Goal: Transaction & Acquisition: Purchase product/service

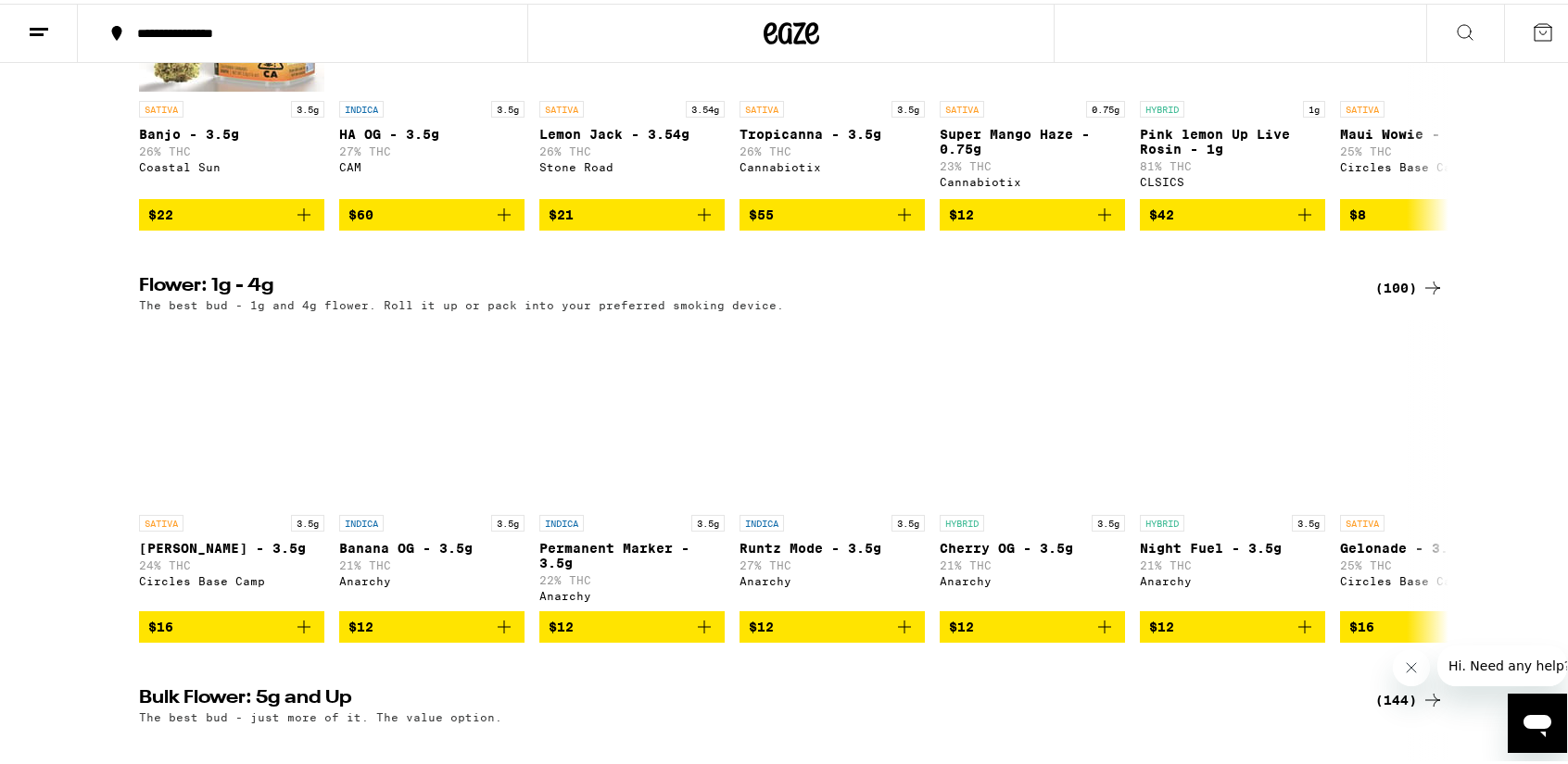
scroll to position [1704, 0]
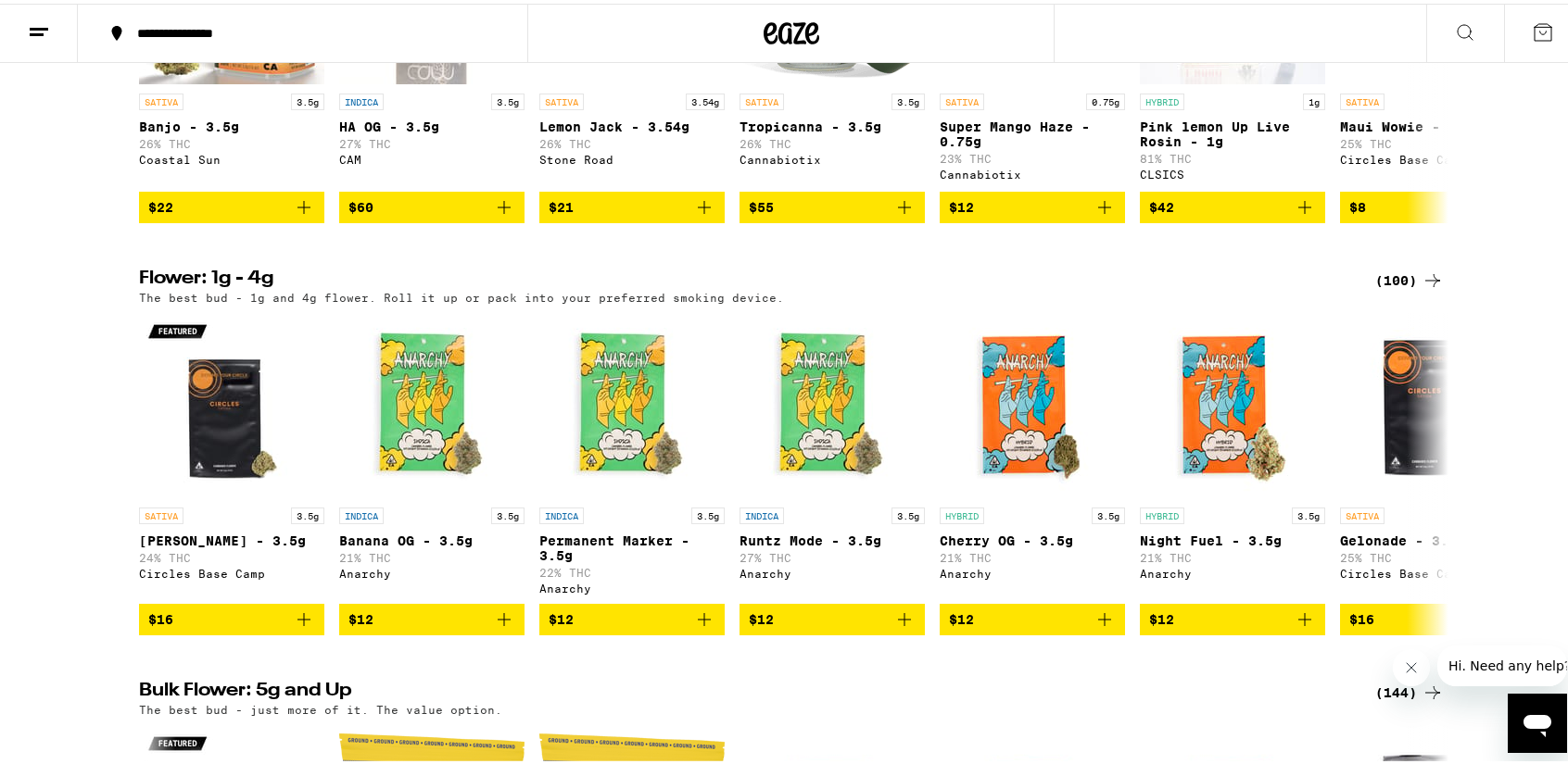
click at [1386, 288] on div "(100)" at bounding box center [1410, 277] width 69 height 22
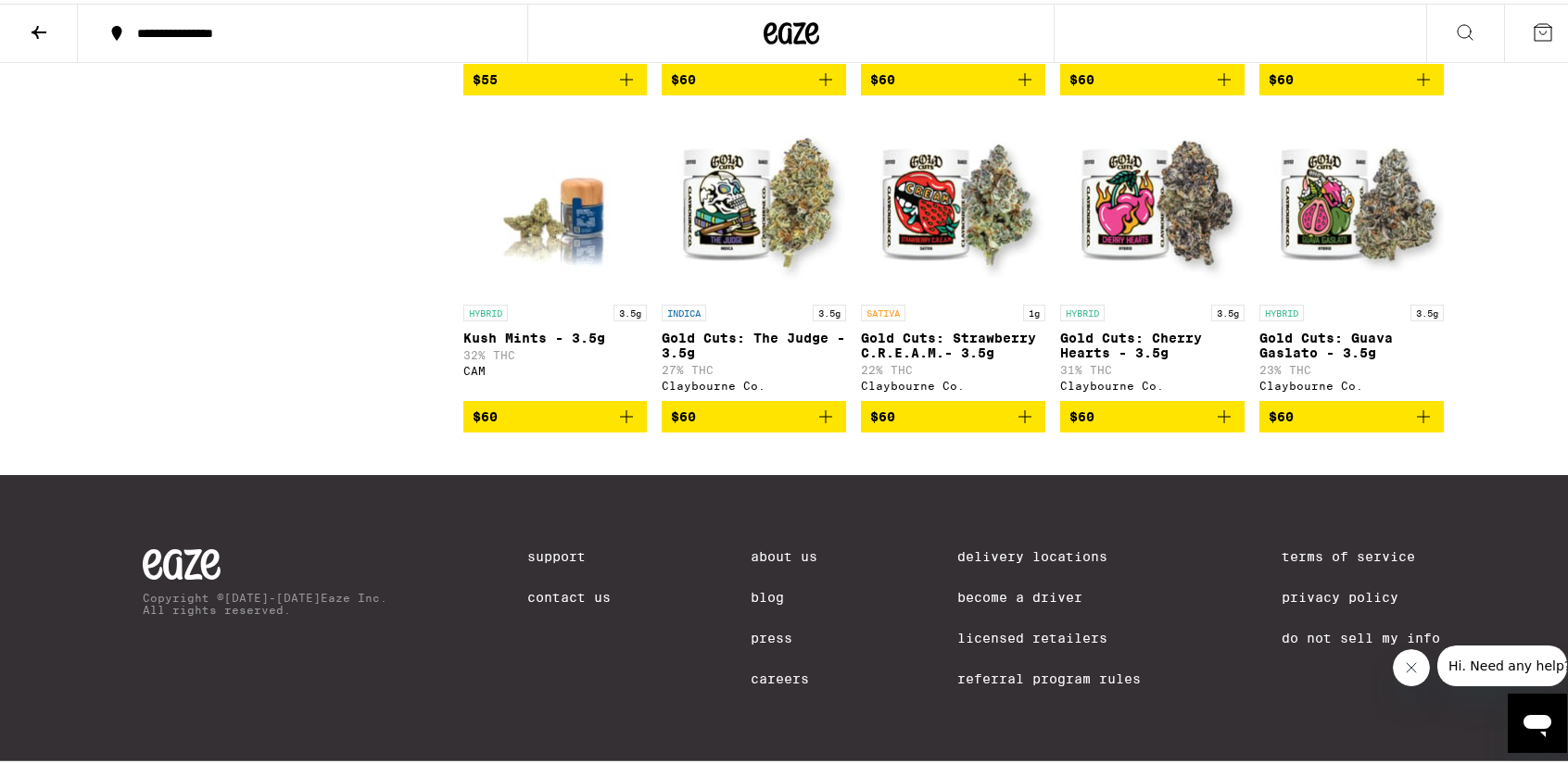
scroll to position [6383, 0]
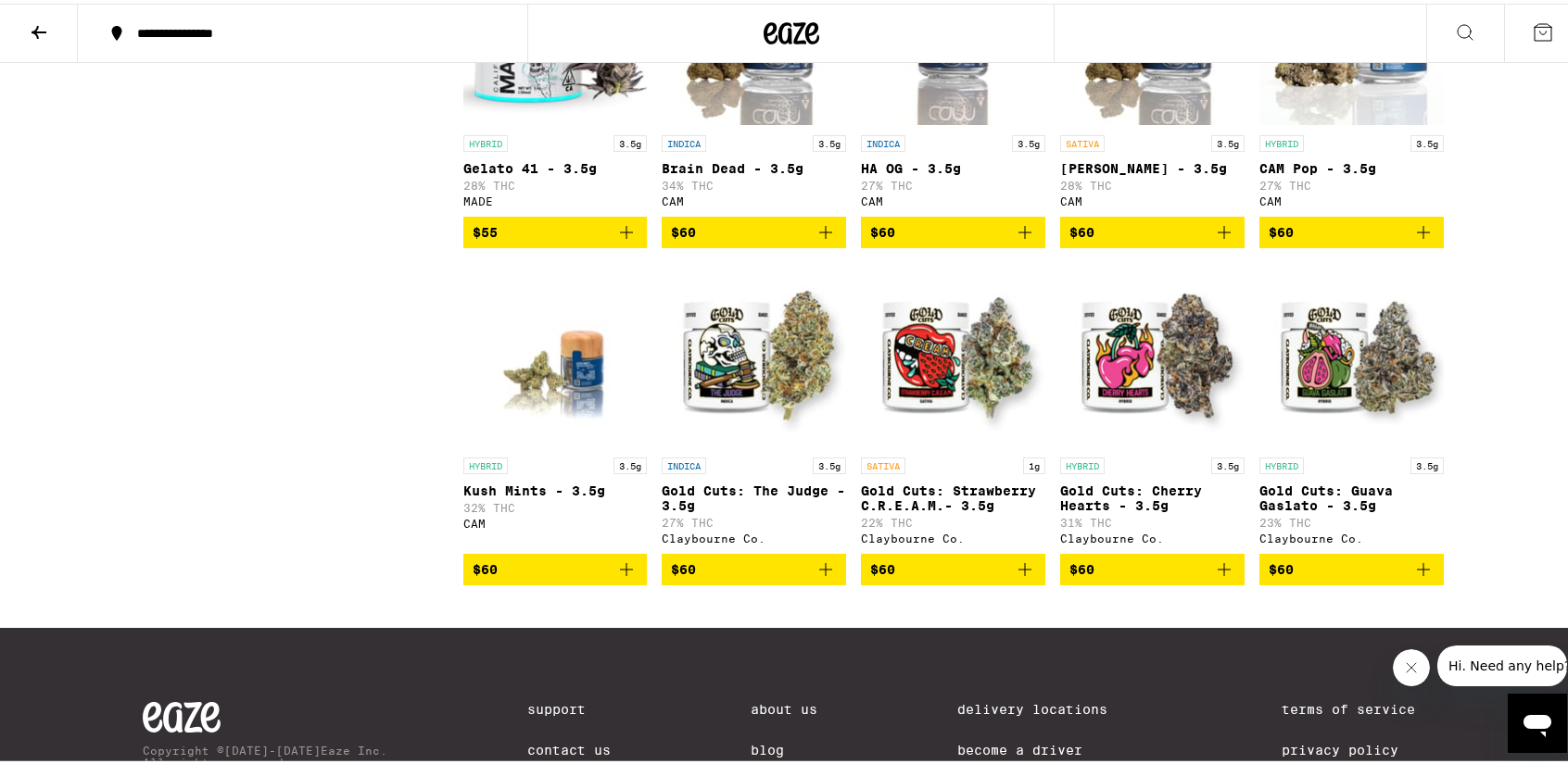
click at [942, 122] on img "Open page for HA OG - 3.5g from CAM" at bounding box center [952, 30] width 184 height 185
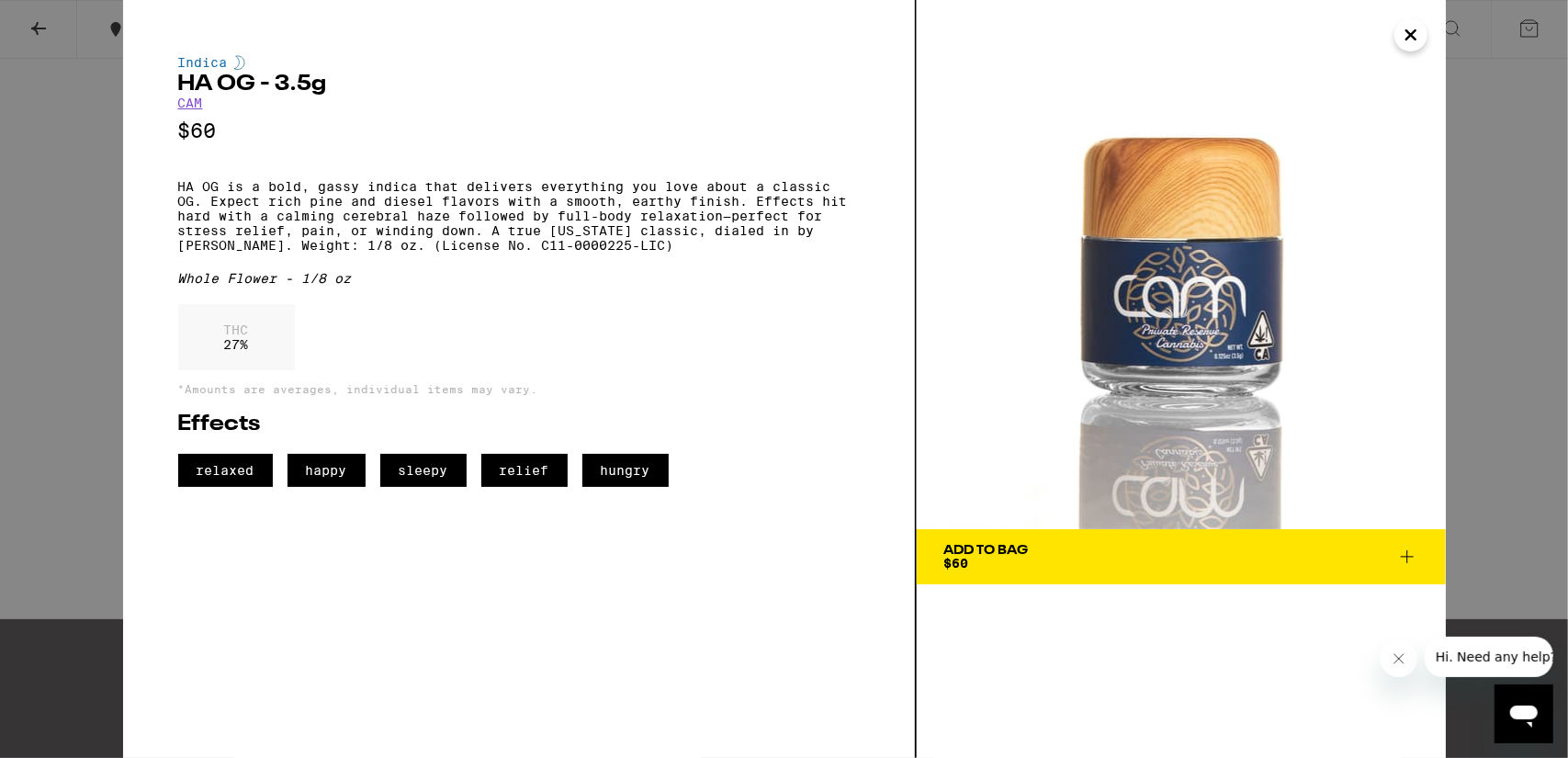
click at [1416, 26] on icon "Close" at bounding box center [1411, 34] width 22 height 27
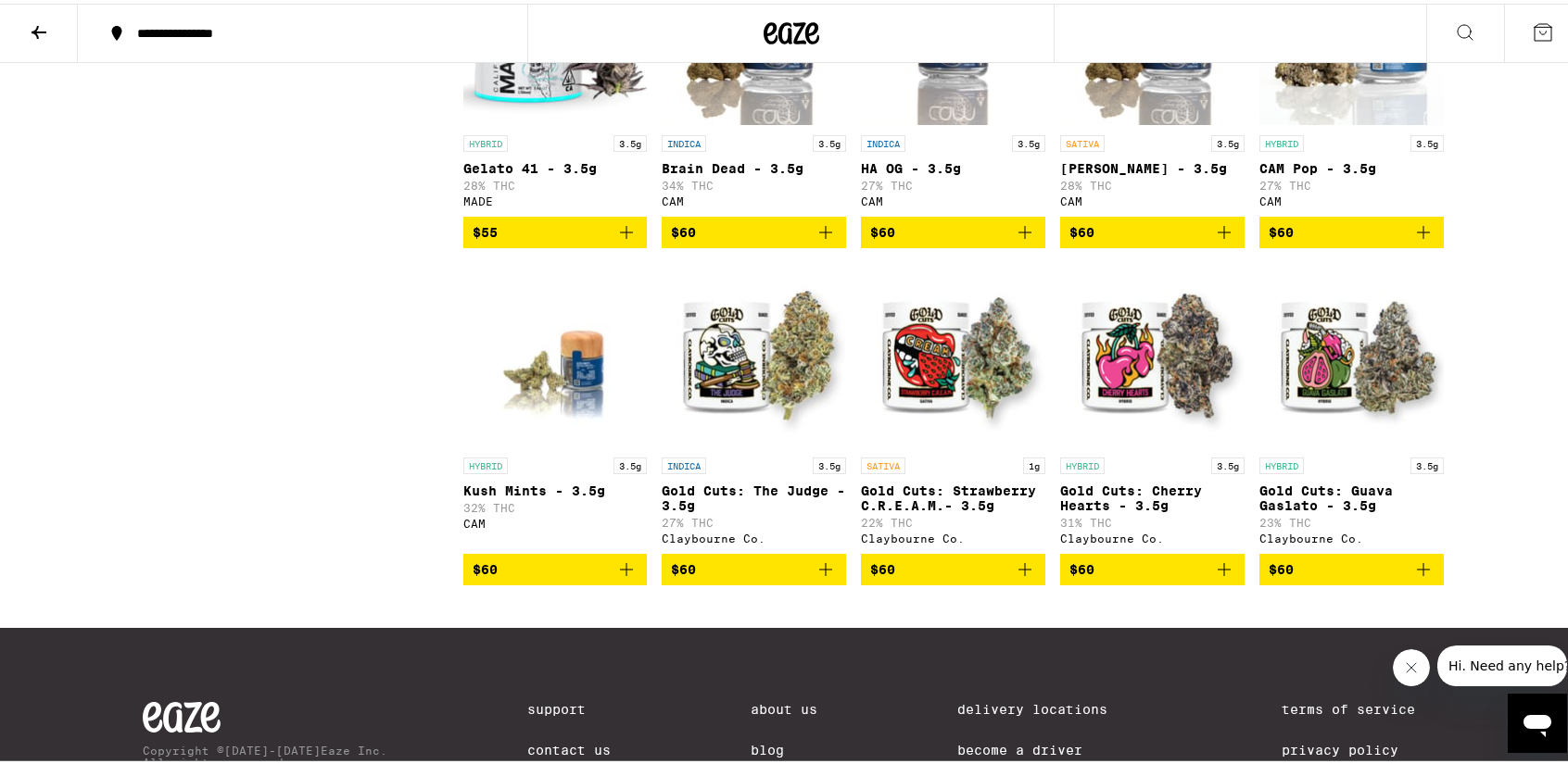
click at [1019, 239] on icon "Add to bag" at bounding box center [1024, 228] width 22 height 22
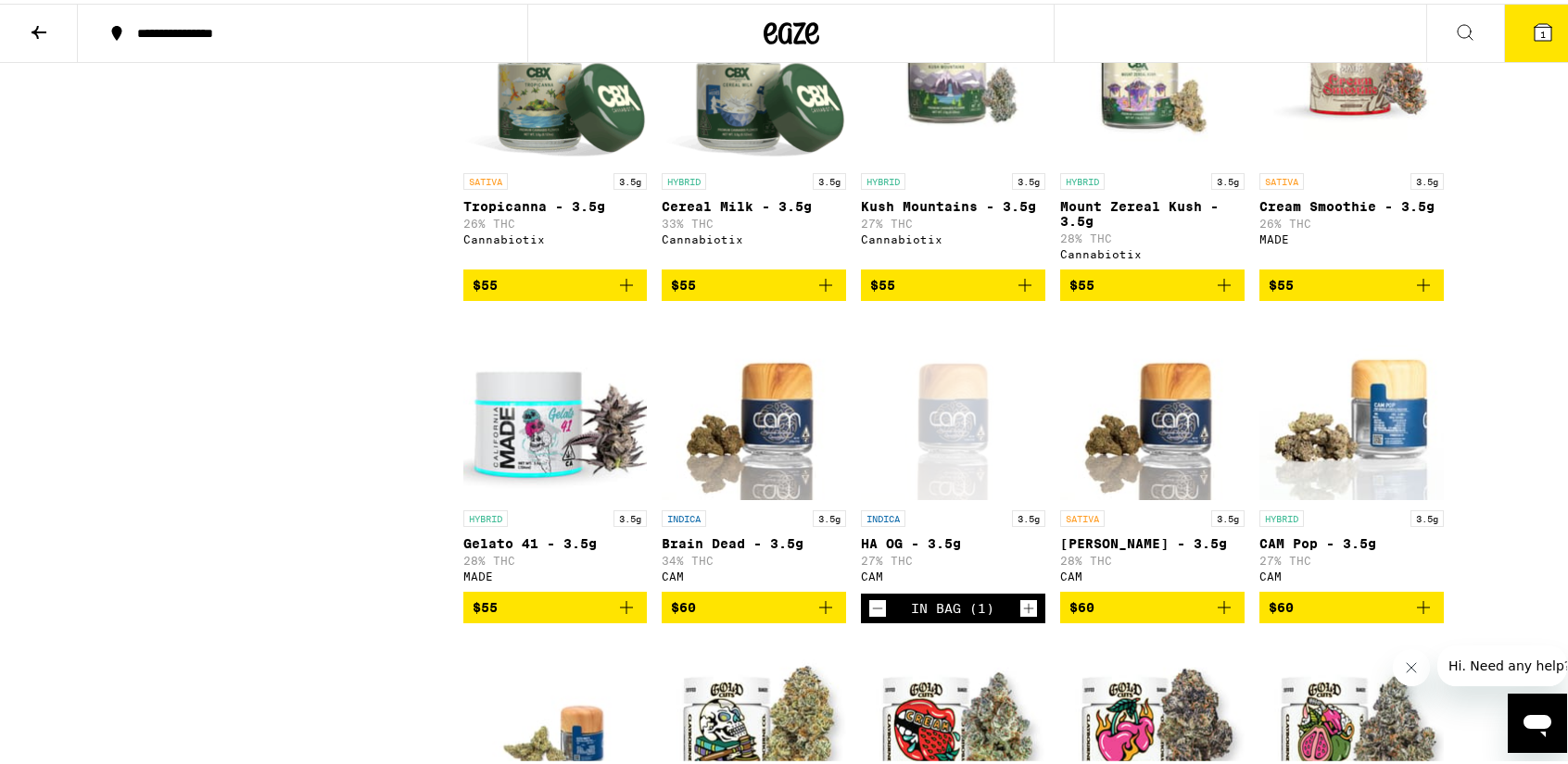
scroll to position [5969, 0]
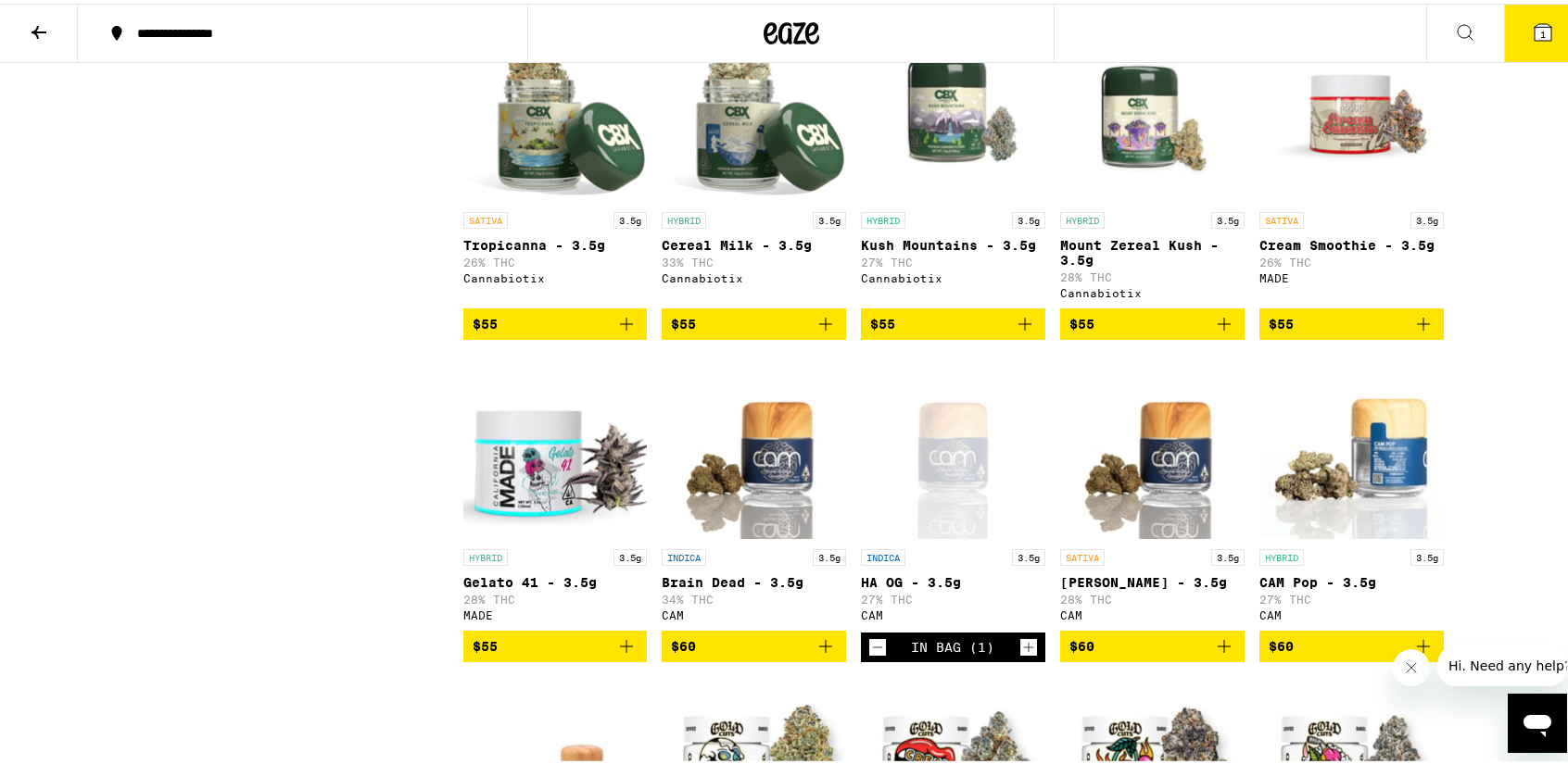
click at [625, 332] on icon "Add to bag" at bounding box center [626, 320] width 22 height 22
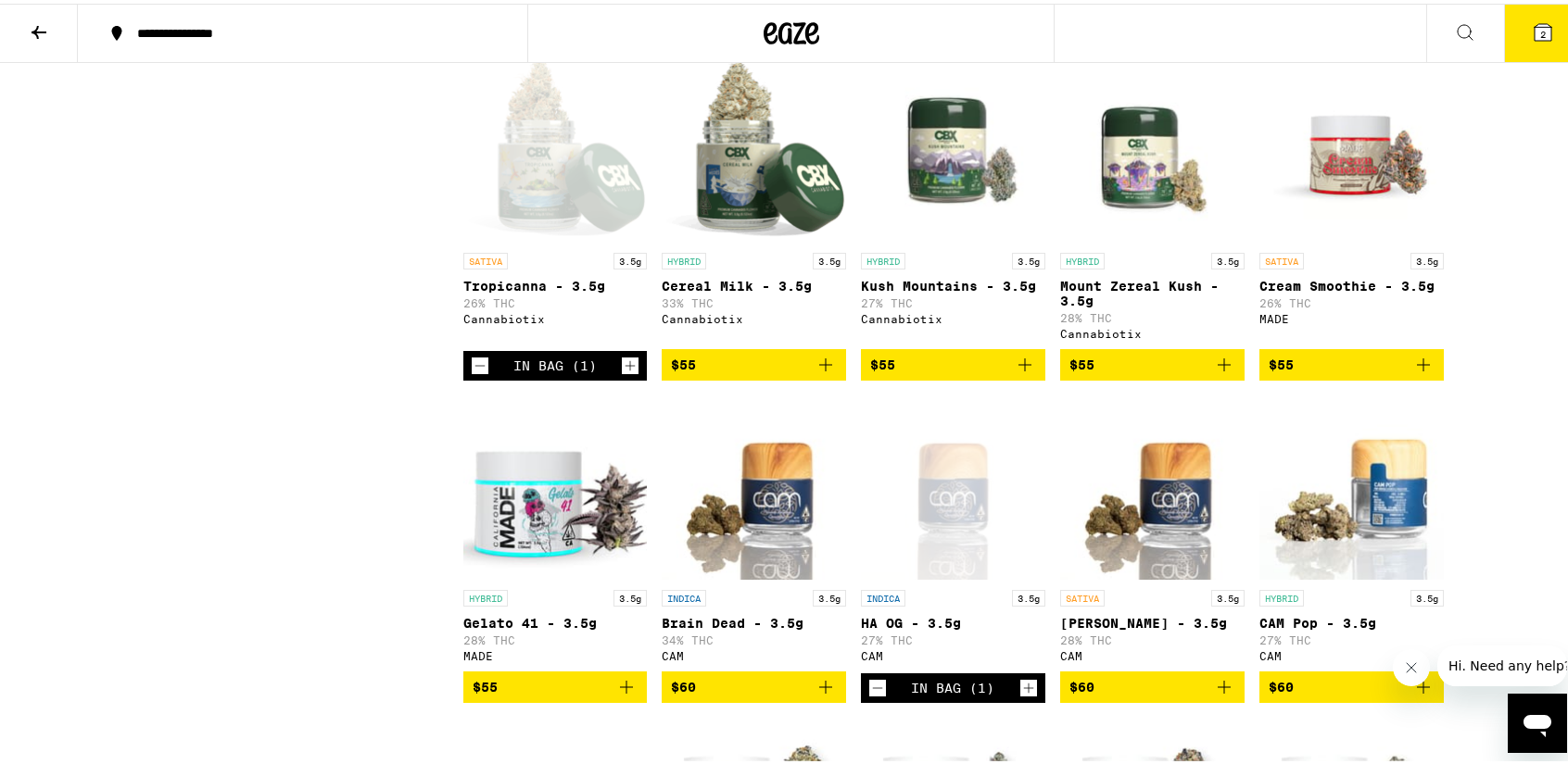
scroll to position [5934, 0]
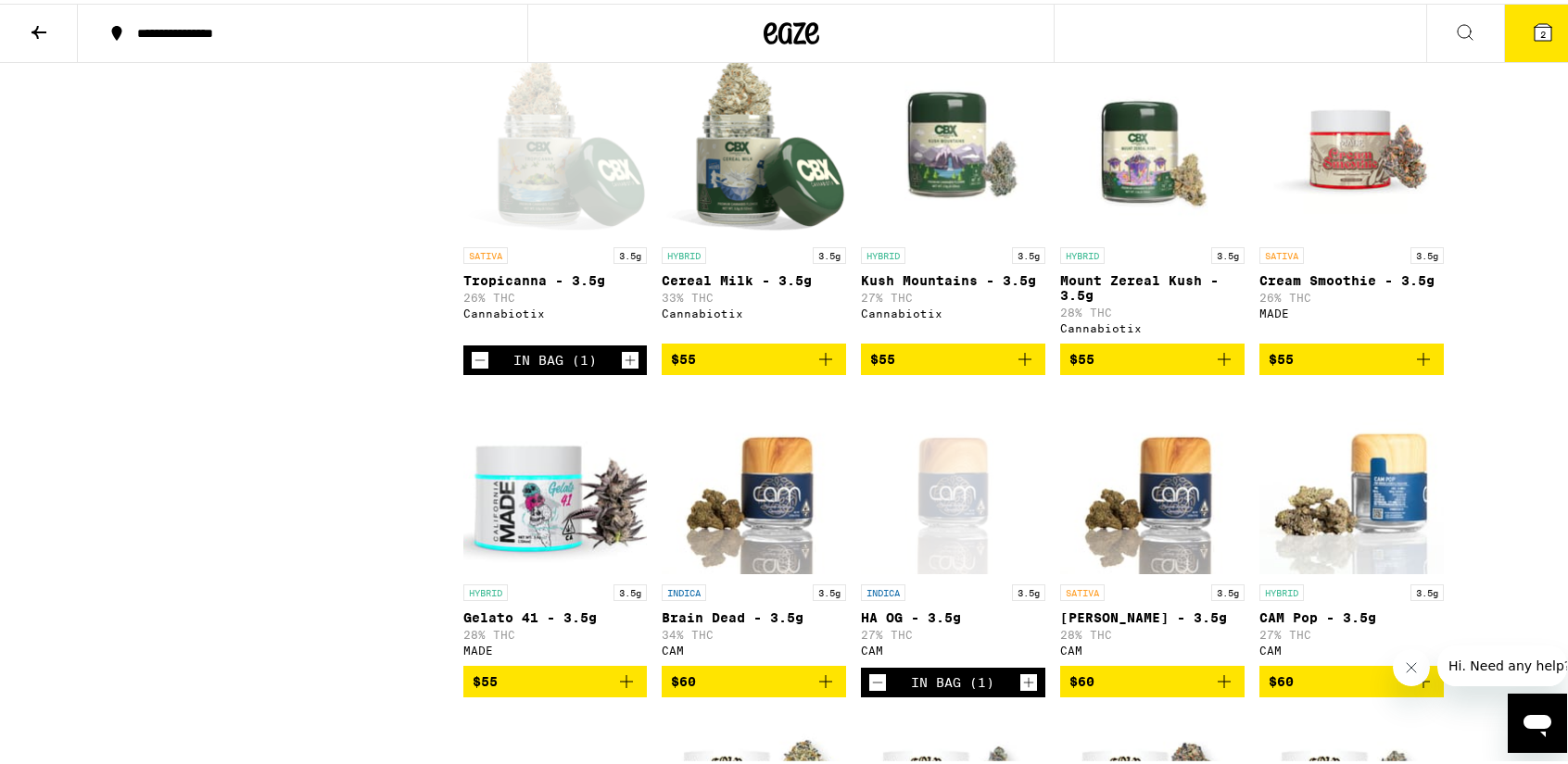
click at [623, 367] on icon "Increment" at bounding box center [629, 356] width 16 height 22
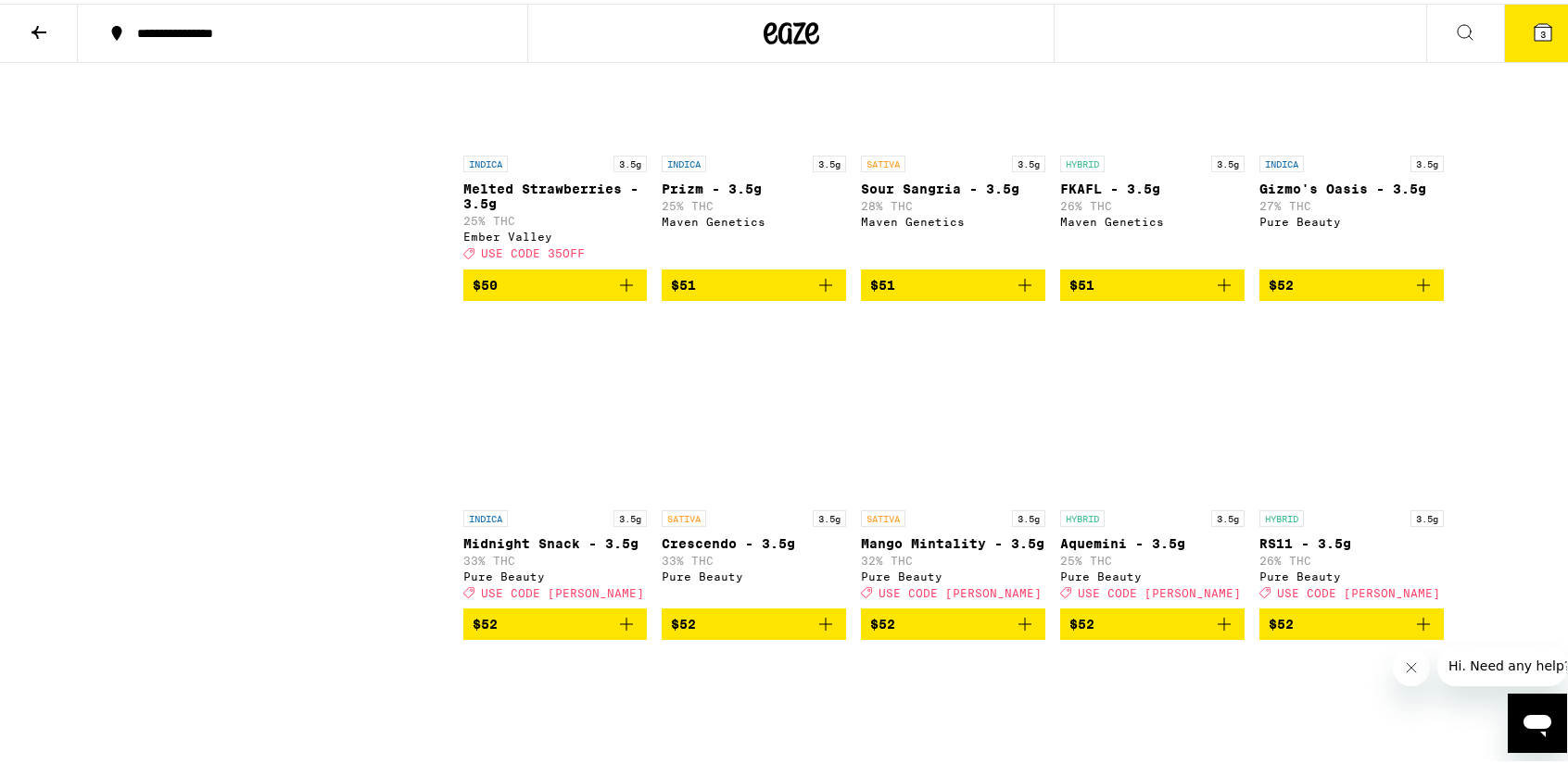
scroll to position [4968, 0]
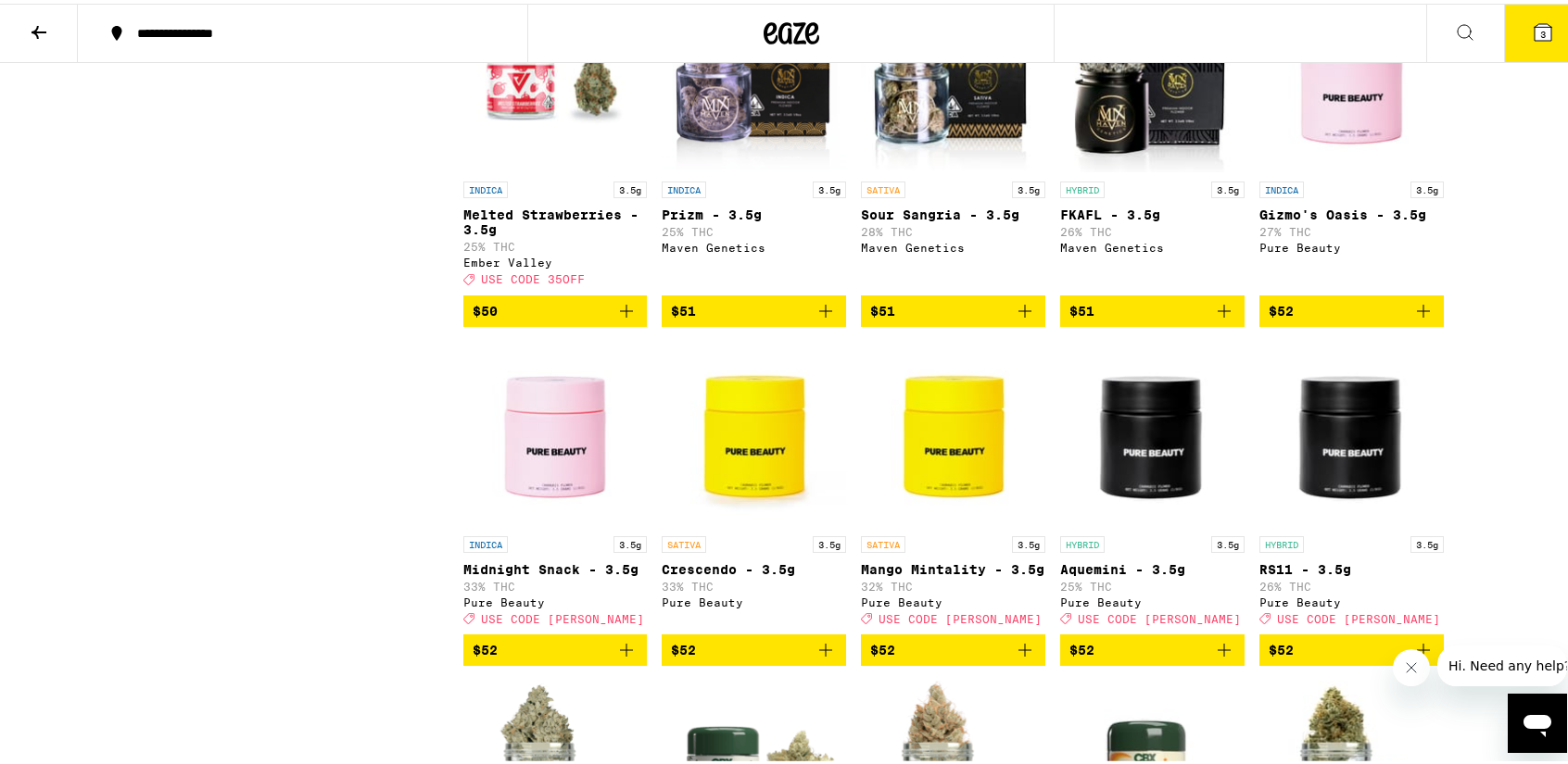
click at [934, 169] on img "Open page for Sour Sangria - 3.5g from Maven Genetics" at bounding box center [952, 76] width 184 height 185
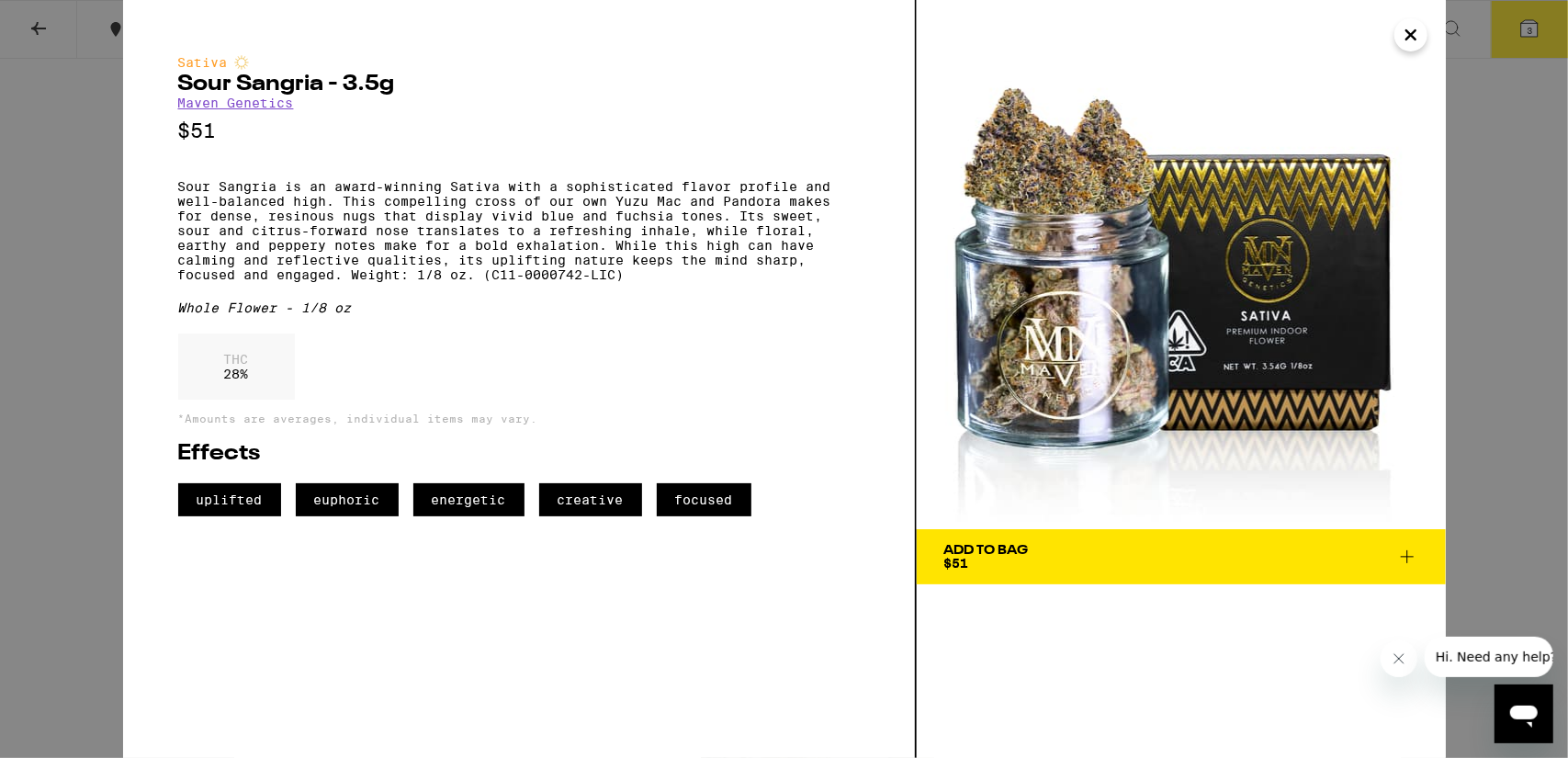
click at [1401, 47] on icon "Close" at bounding box center [1411, 34] width 22 height 27
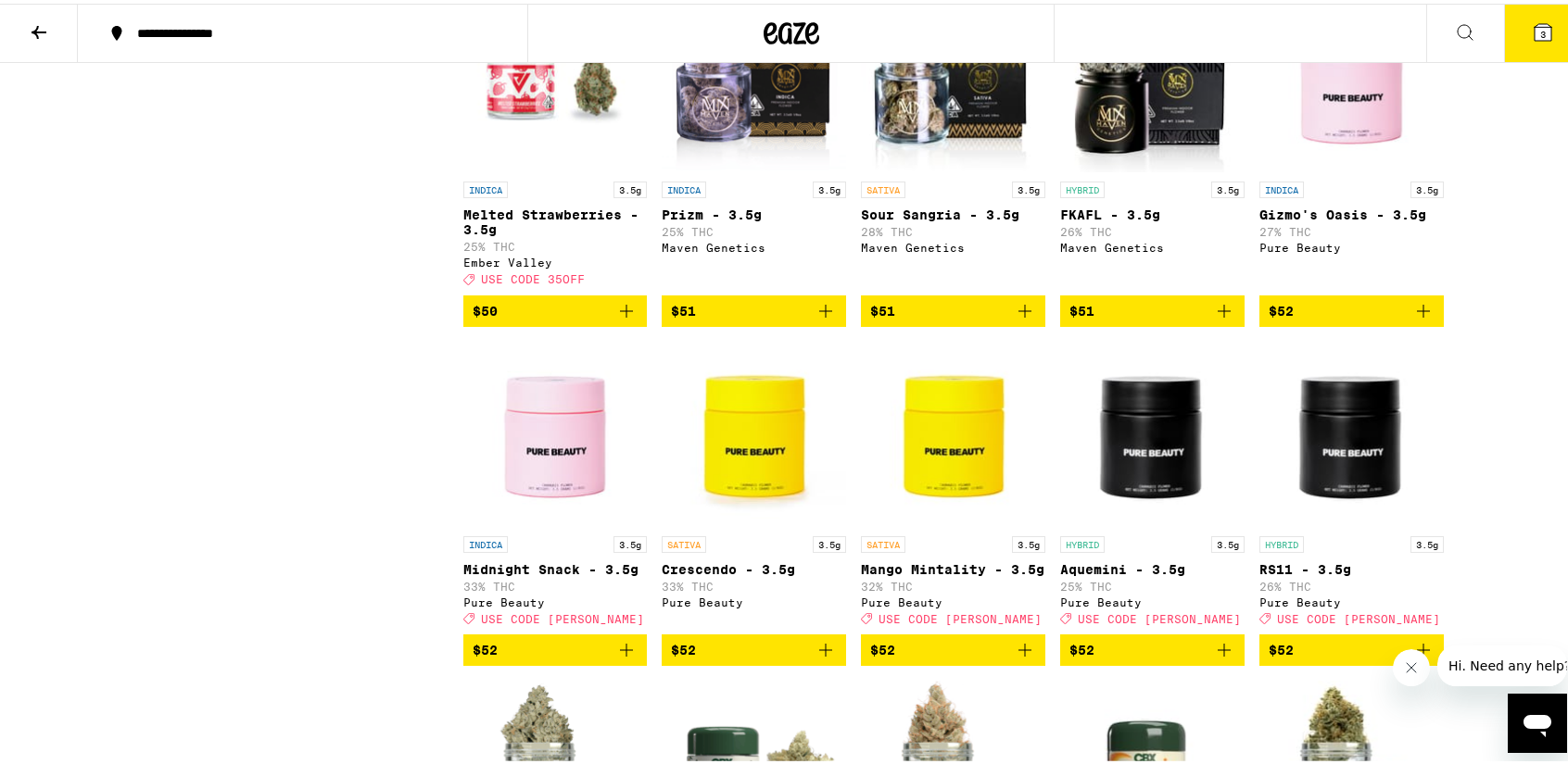
click at [1014, 319] on icon "Add to bag" at bounding box center [1024, 307] width 22 height 22
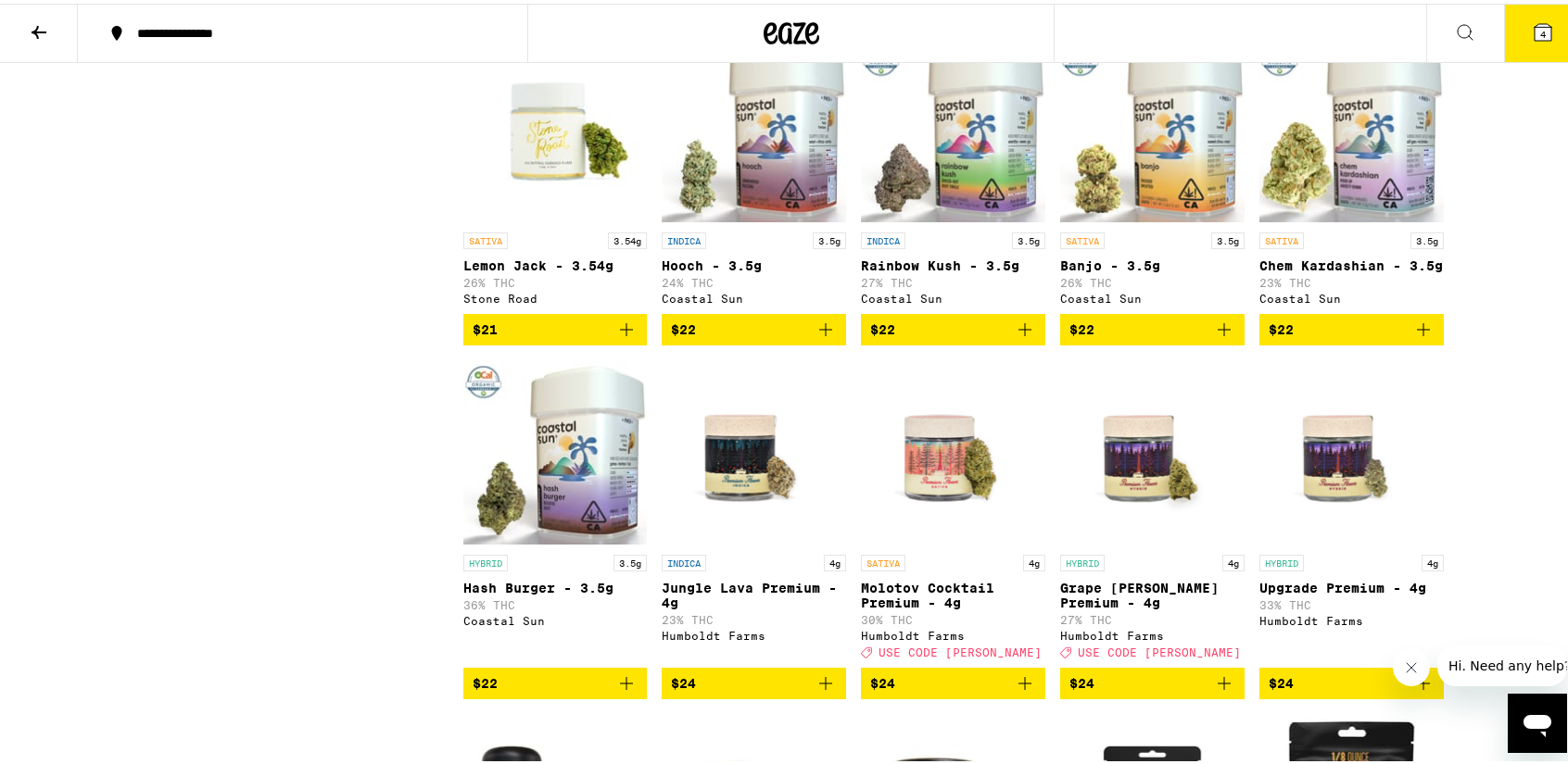
scroll to position [1208, 0]
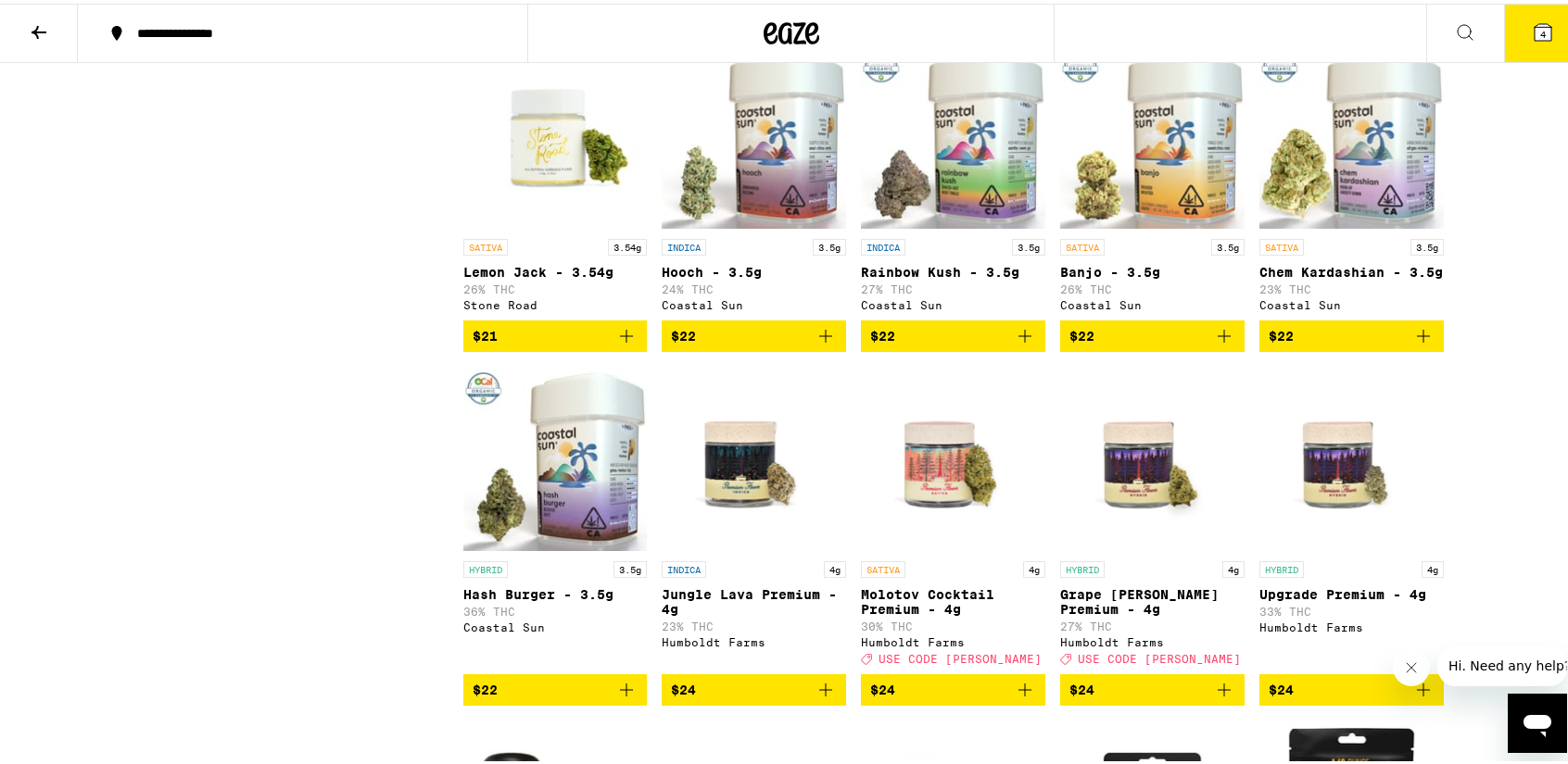
click at [1213, 343] on icon "Add to bag" at bounding box center [1223, 332] width 22 height 22
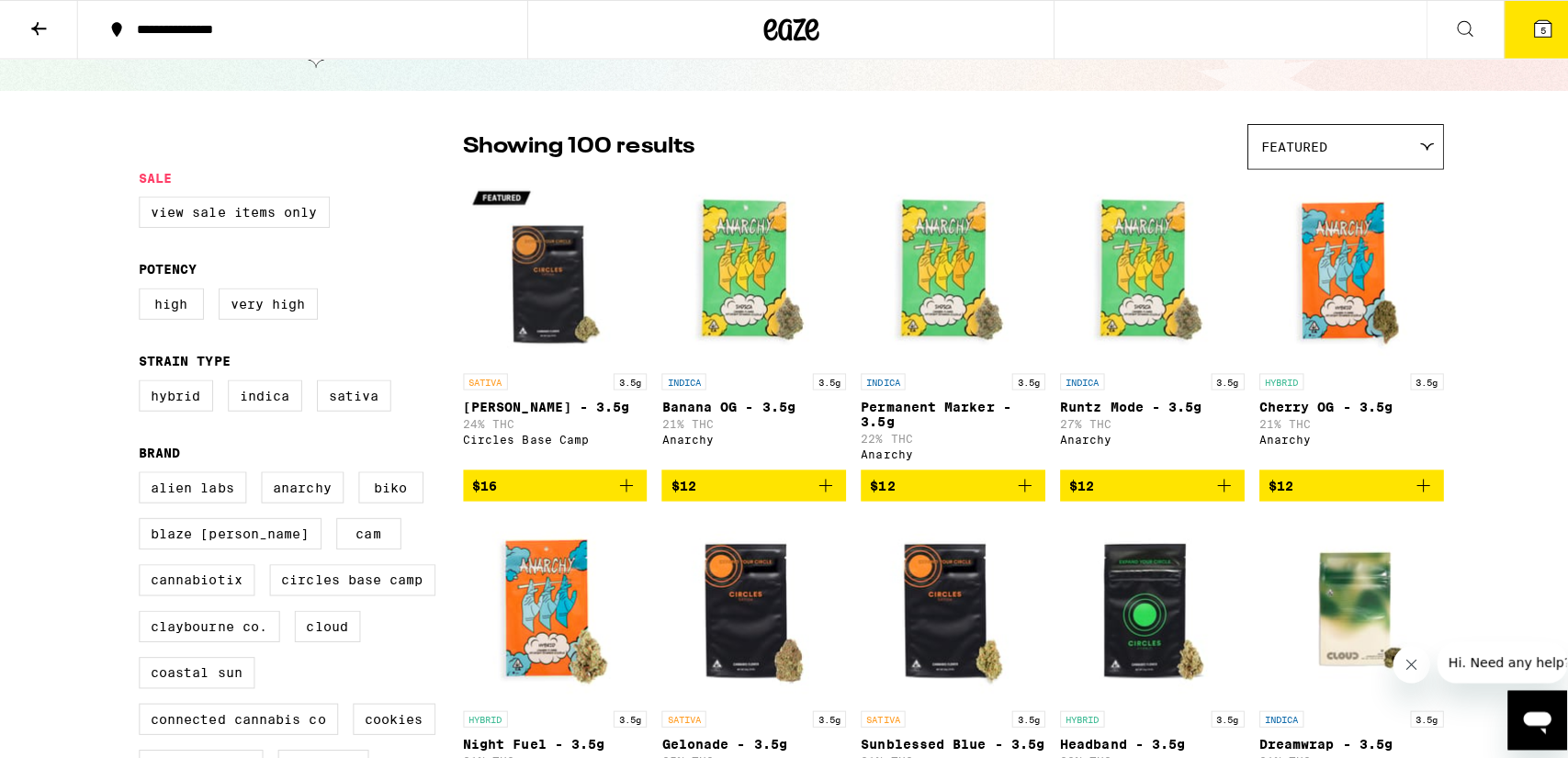
scroll to position [0, 0]
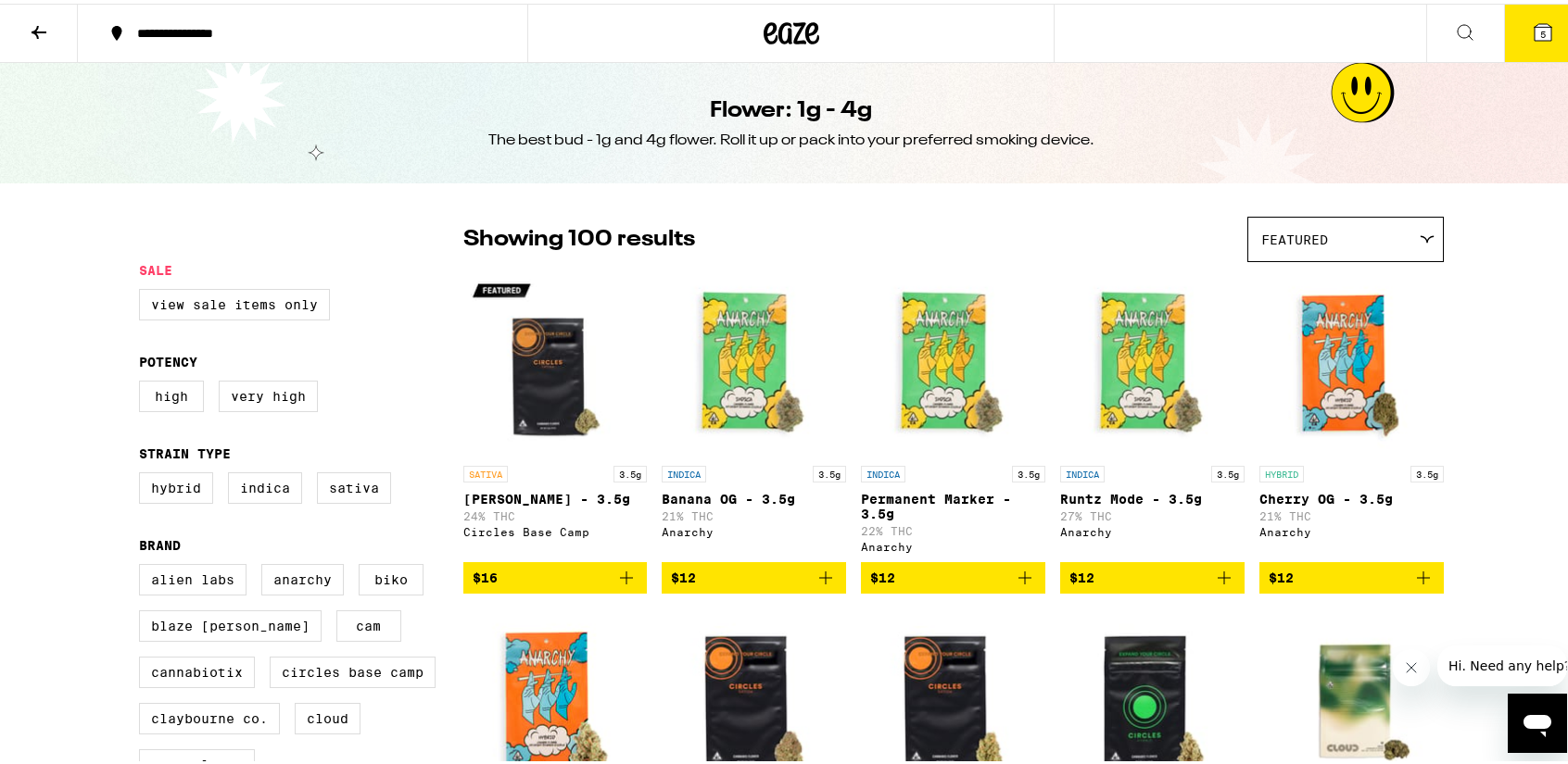
click at [1453, 26] on icon at bounding box center [1464, 28] width 22 height 22
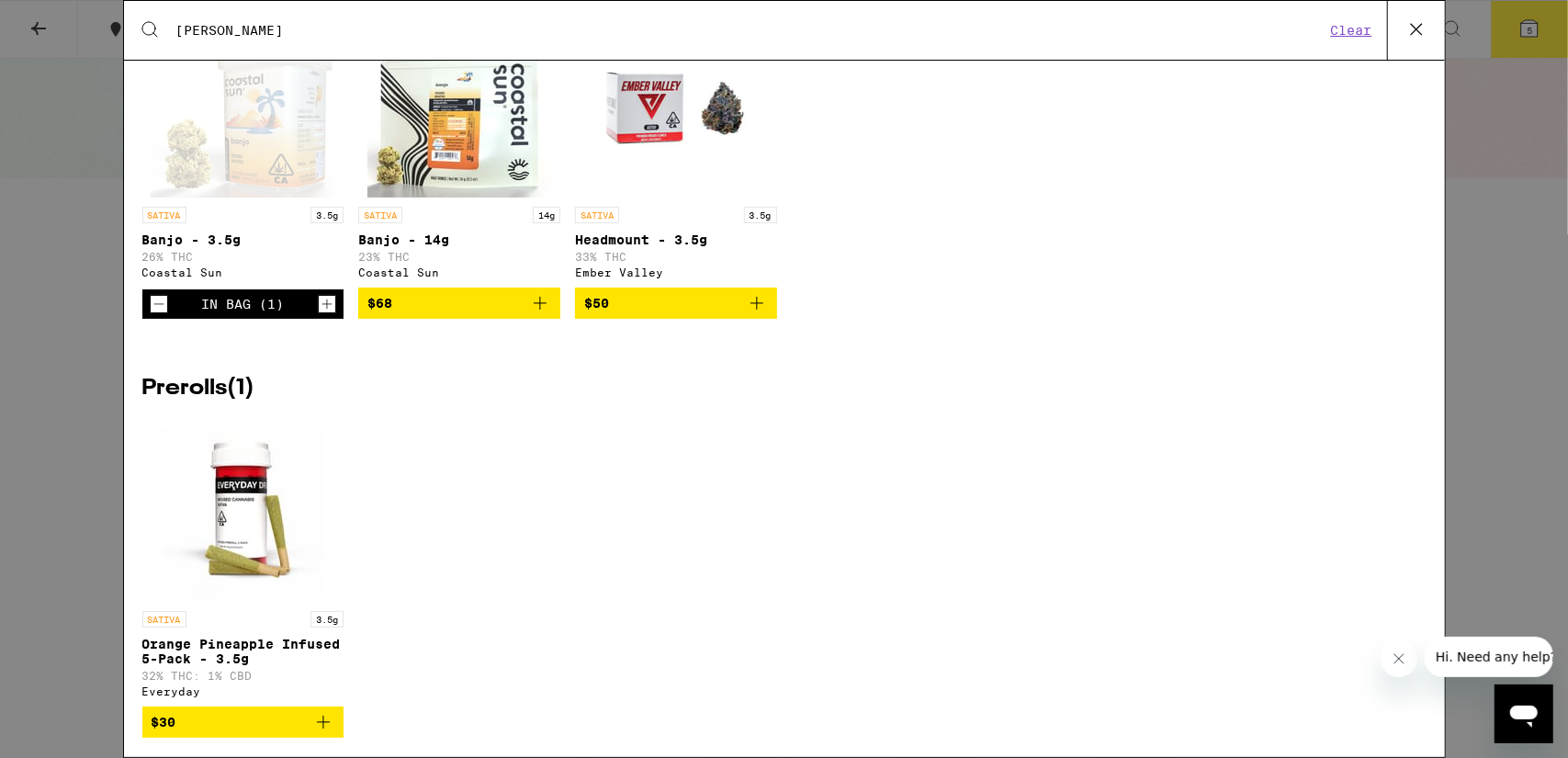
scroll to position [1341, 0]
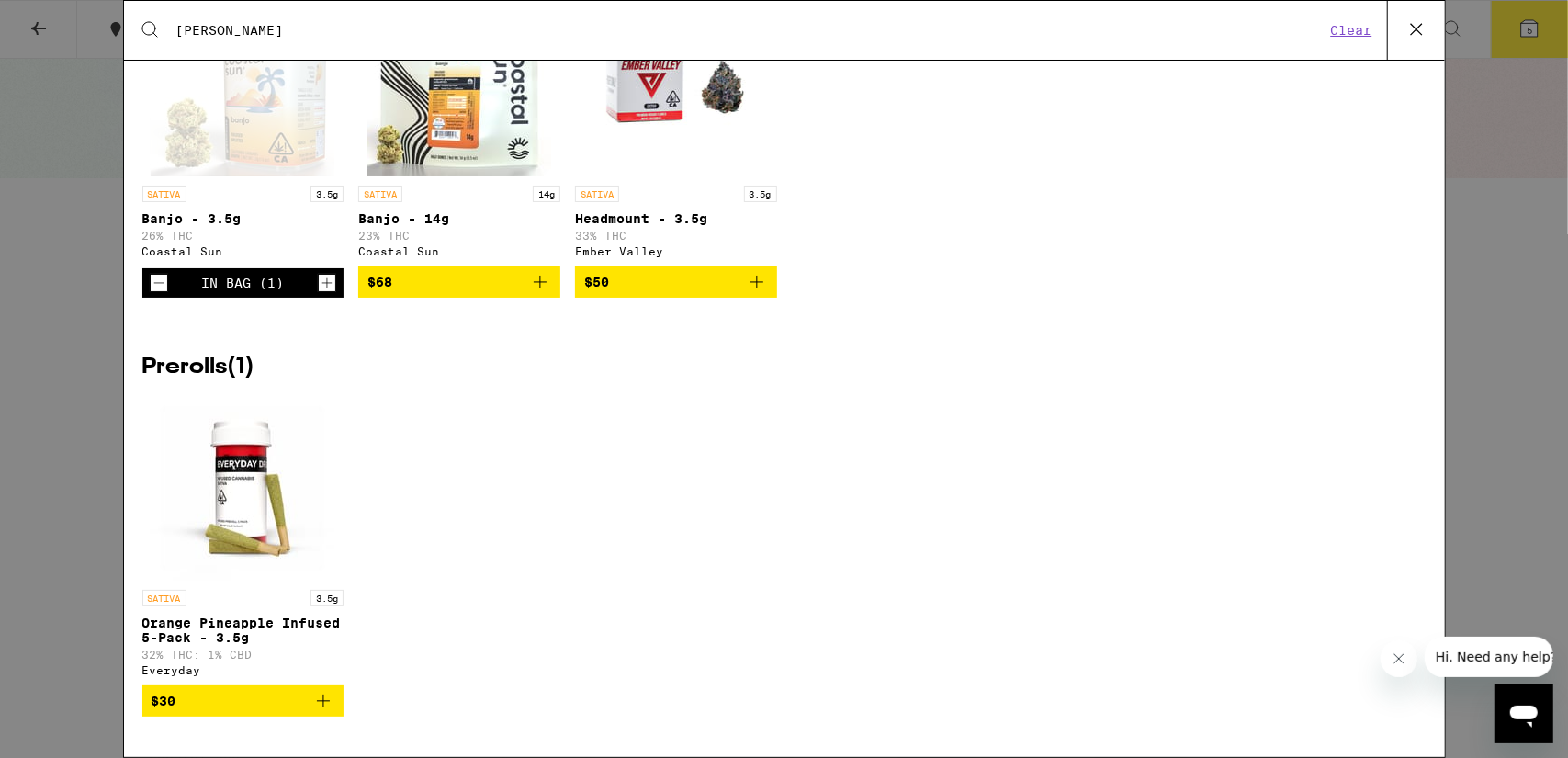
type input "[PERSON_NAME]"
click at [636, 151] on img "Open page for Headmount - 3.5g from Ember Valley" at bounding box center [676, 84] width 184 height 184
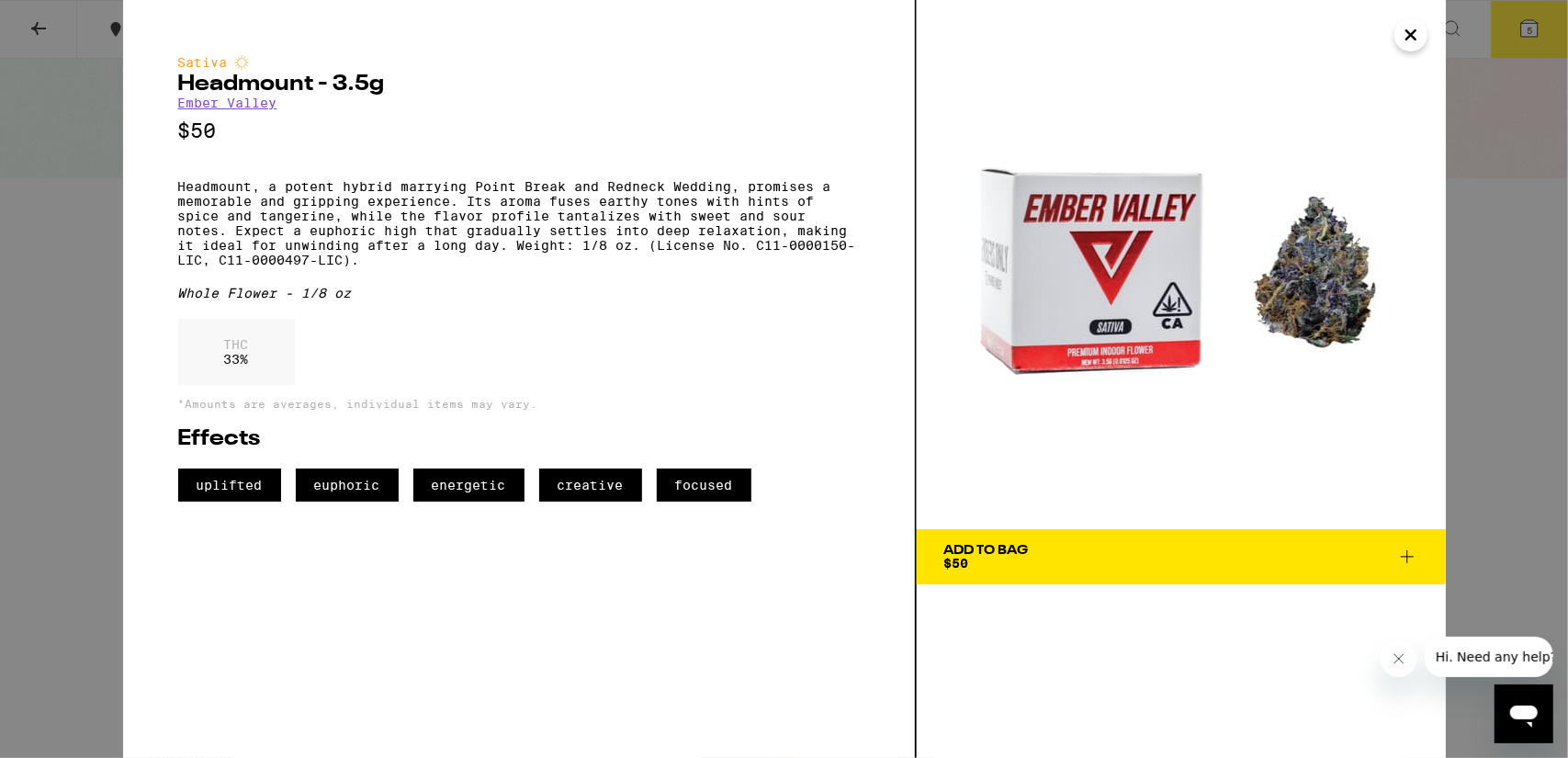
click at [1415, 38] on icon "Close" at bounding box center [1411, 35] width 9 height 9
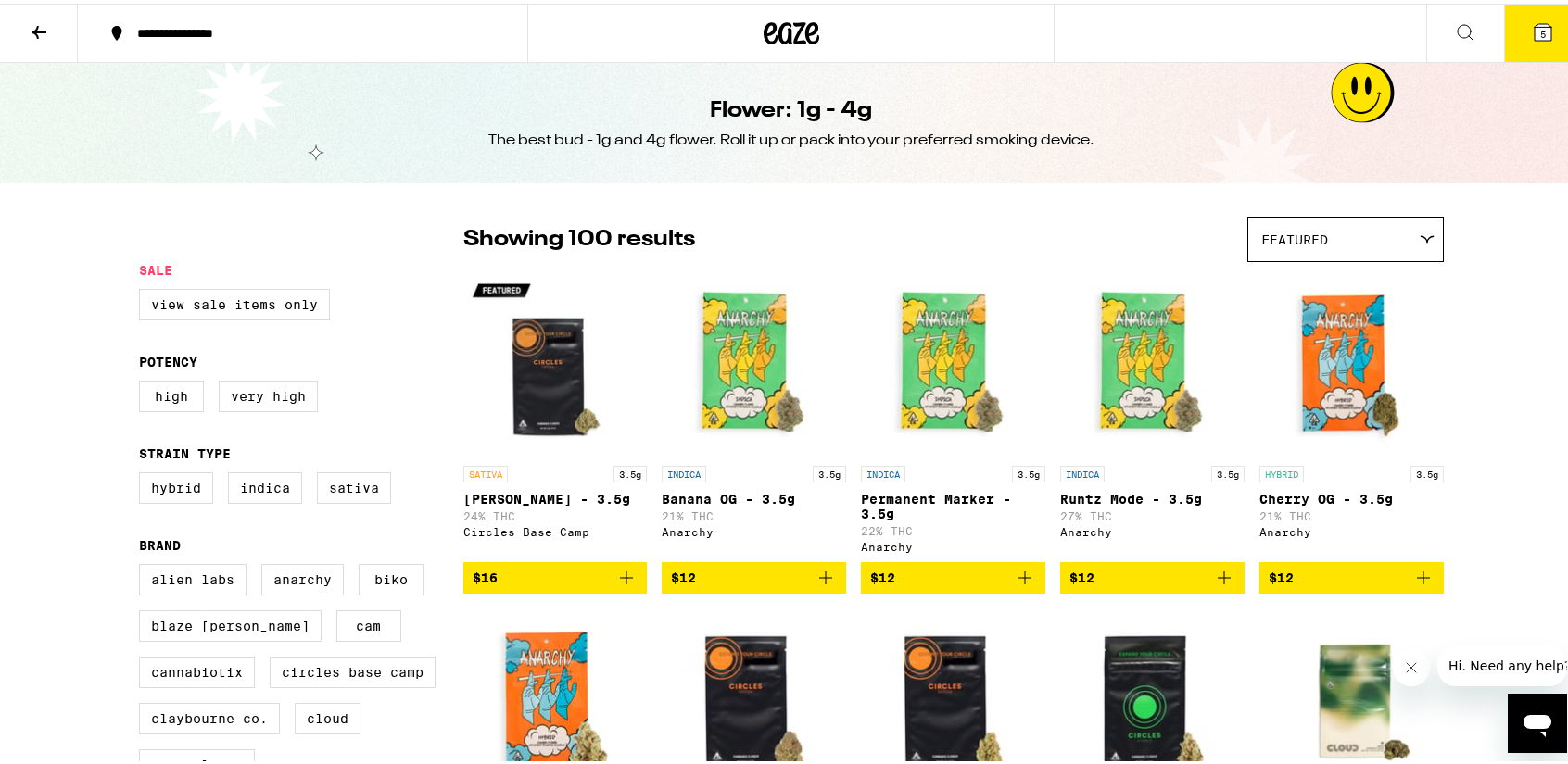
click at [1468, 28] on button at bounding box center [1465, 30] width 78 height 58
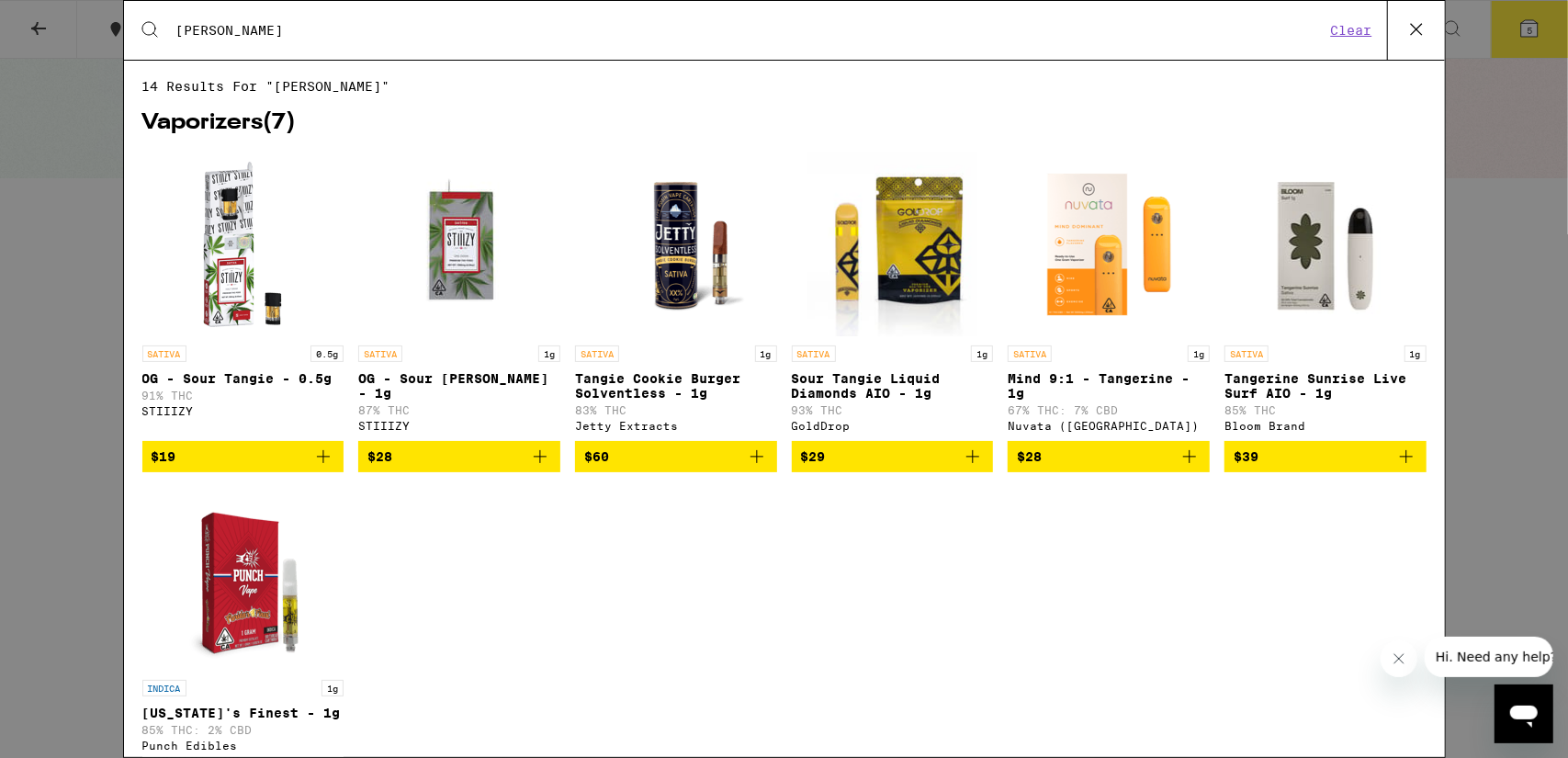
drag, startPoint x: 230, startPoint y: 27, endPoint x: 72, endPoint y: 30, distance: 158.0
click at [73, 30] on div "Search for Products [PERSON_NAME] Clear 14 results for "[PERSON_NAME]" Vaporize…" at bounding box center [784, 379] width 1568 height 758
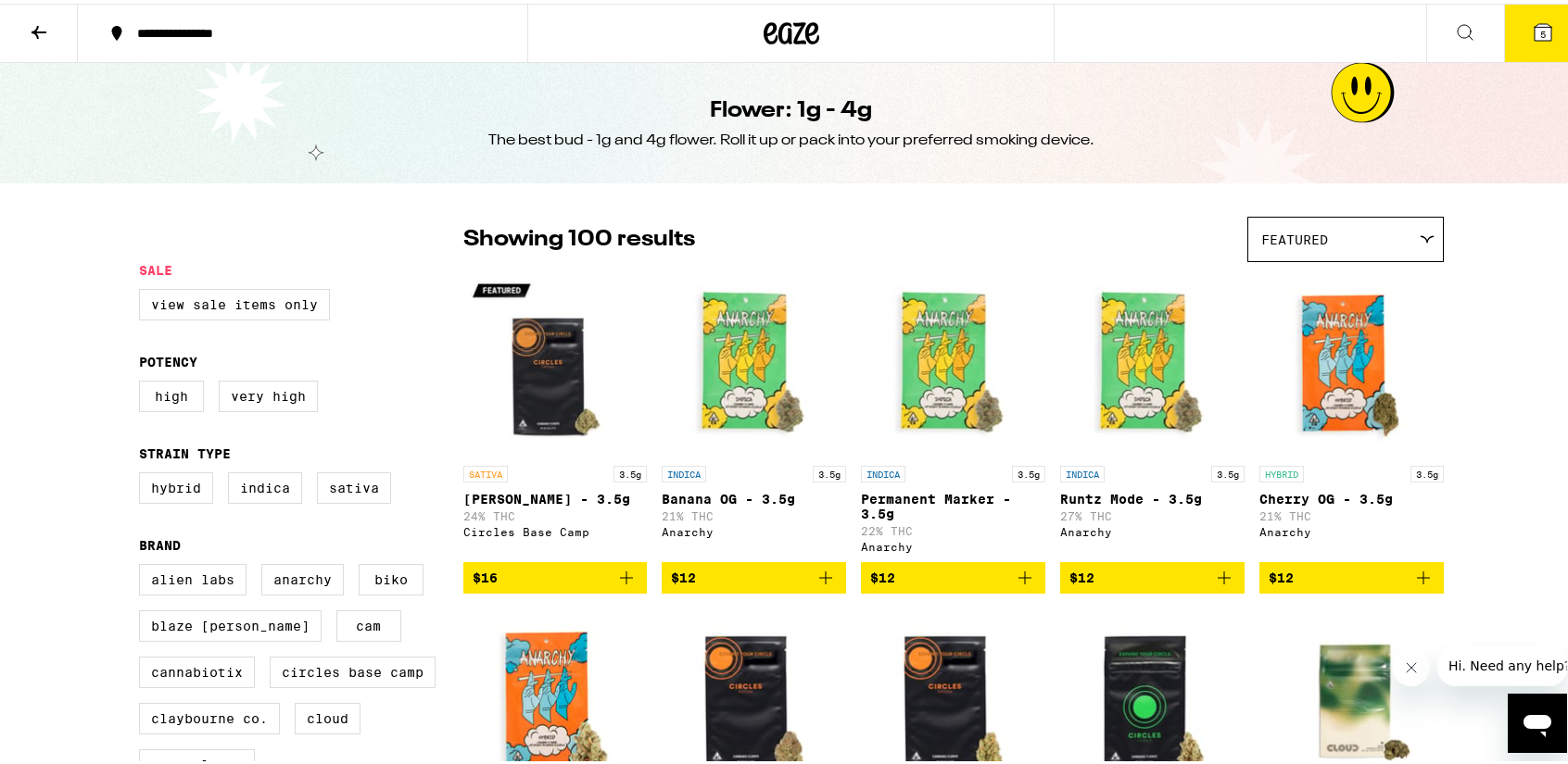
click at [1453, 23] on icon at bounding box center [1464, 28] width 22 height 22
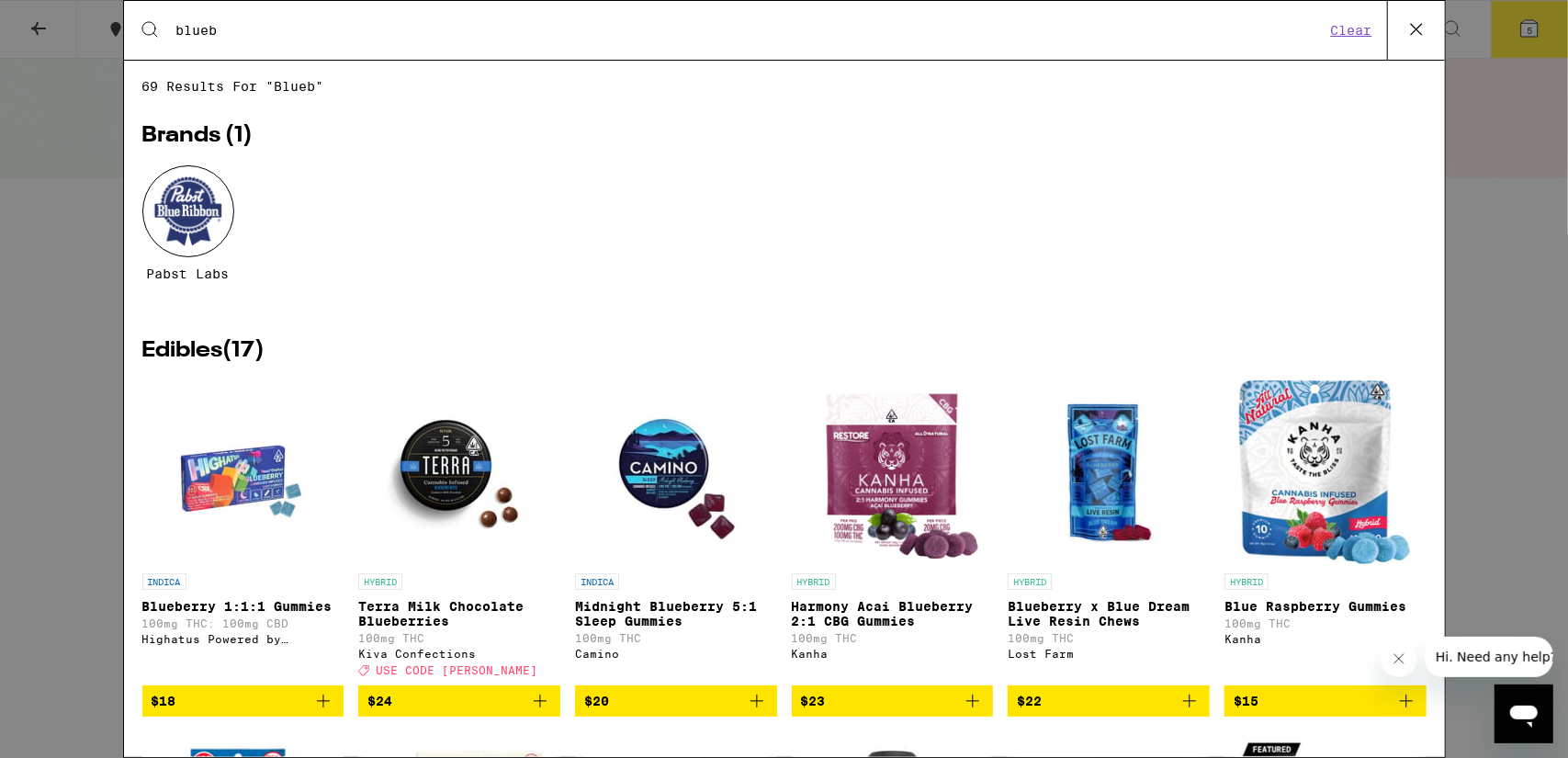
type input "blueberry"
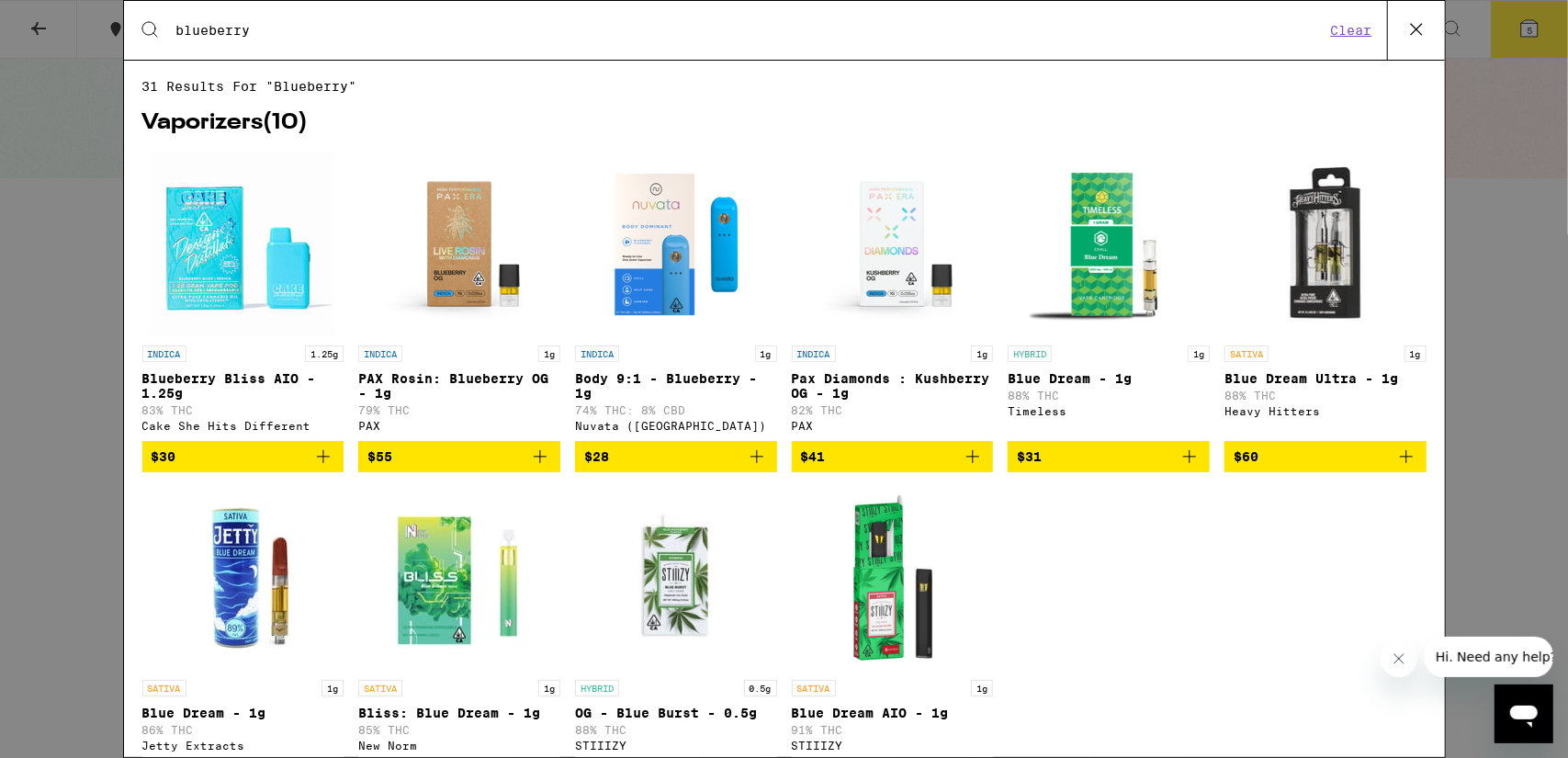
drag, startPoint x: 204, startPoint y: 31, endPoint x: 92, endPoint y: 37, distance: 112.2
click at [92, 37] on div "Search for Products blueberry Clear 31 results for "blueberry" Vaporizers ( 10 …" at bounding box center [784, 379] width 1568 height 758
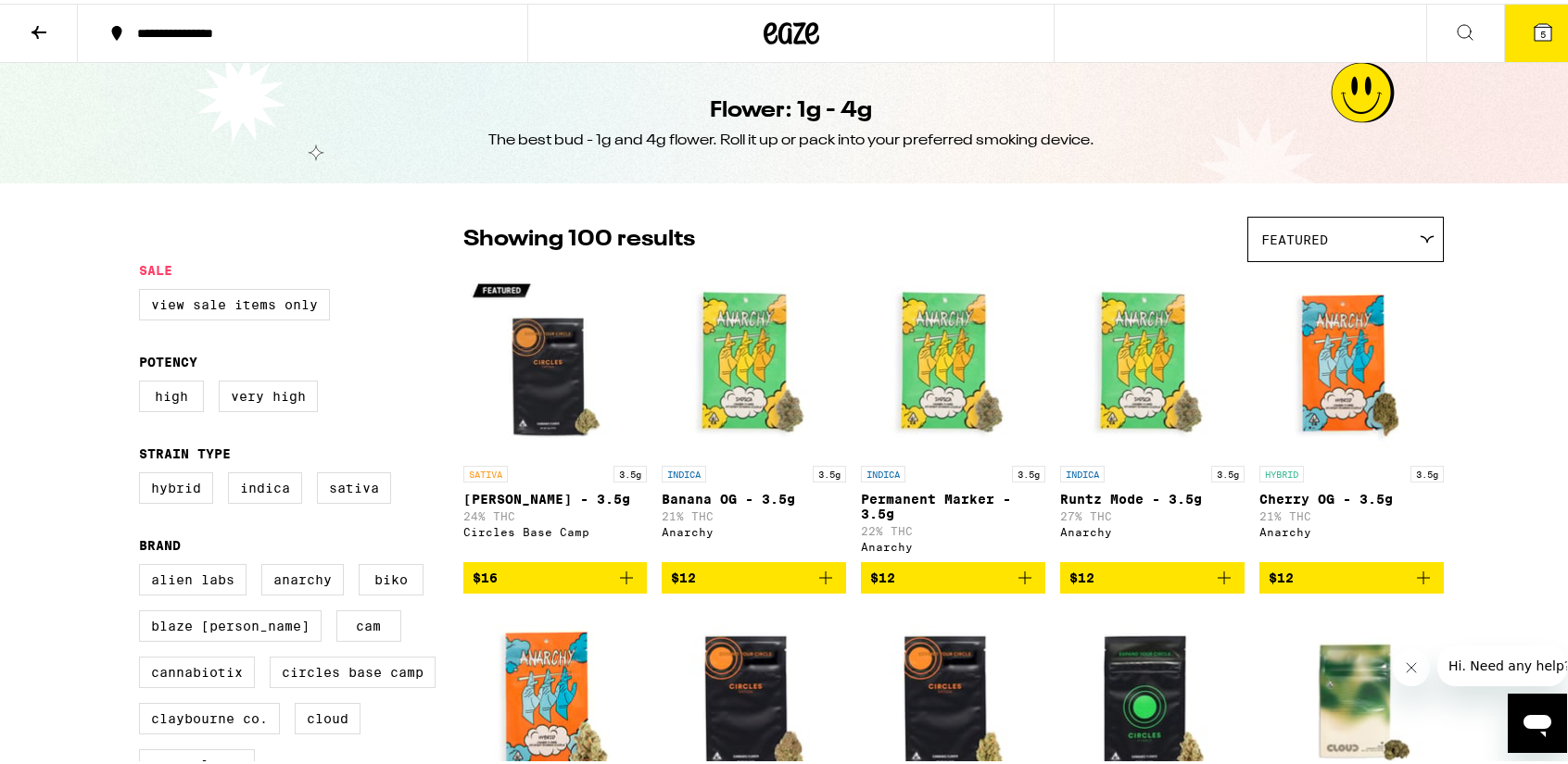
click at [1457, 23] on icon at bounding box center [1465, 29] width 15 height 15
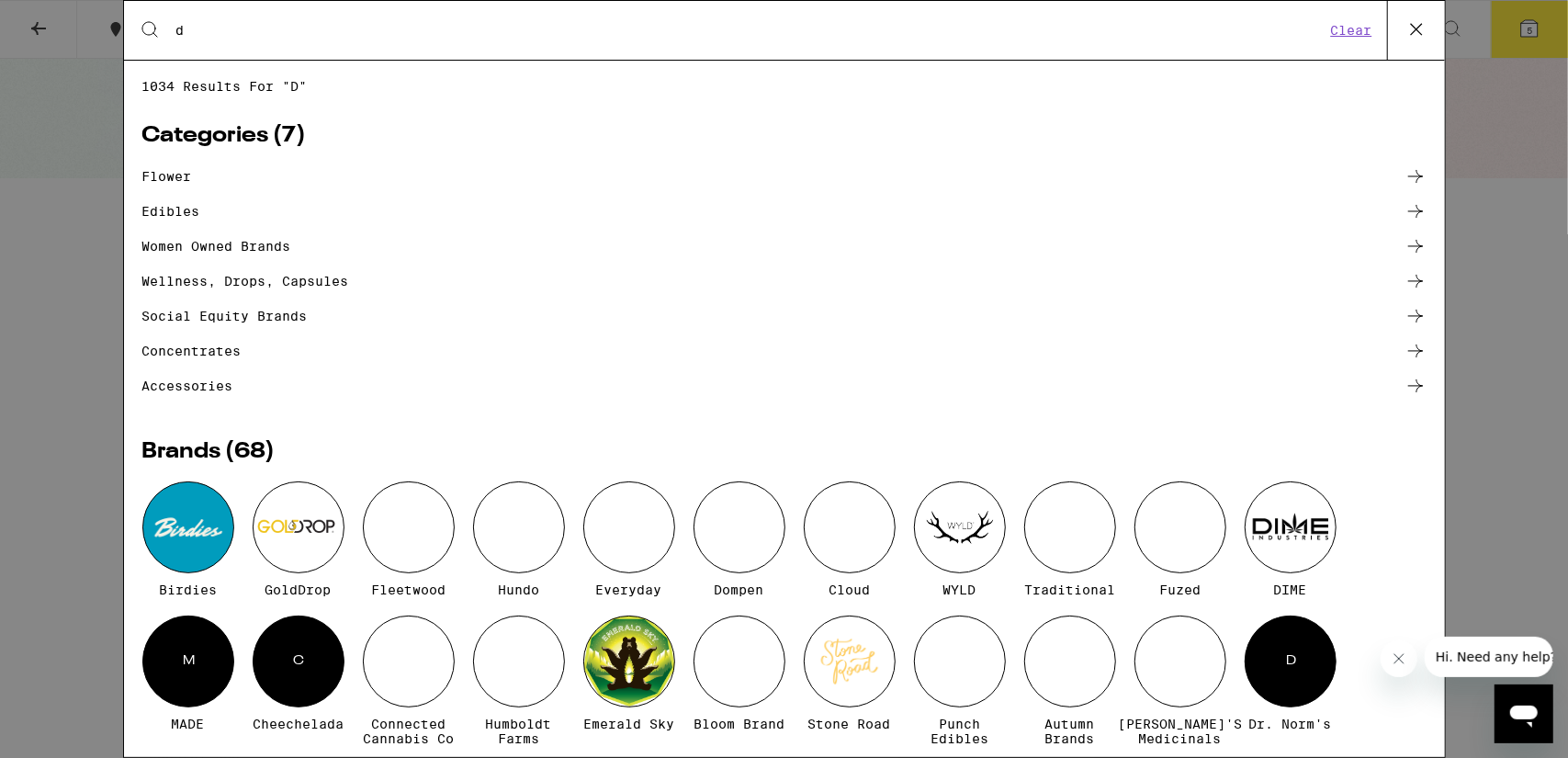
type input "diesel"
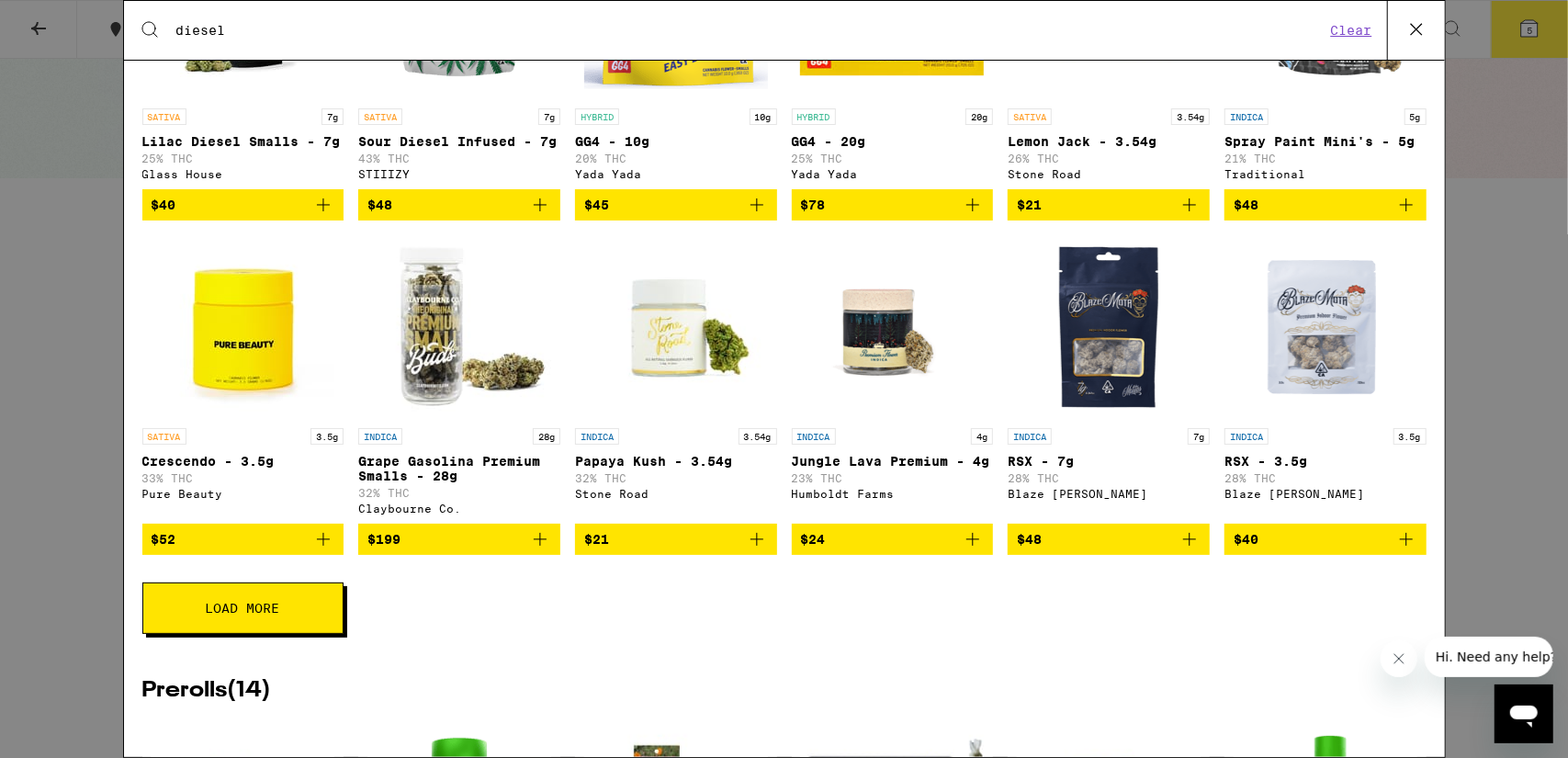
scroll to position [346, 0]
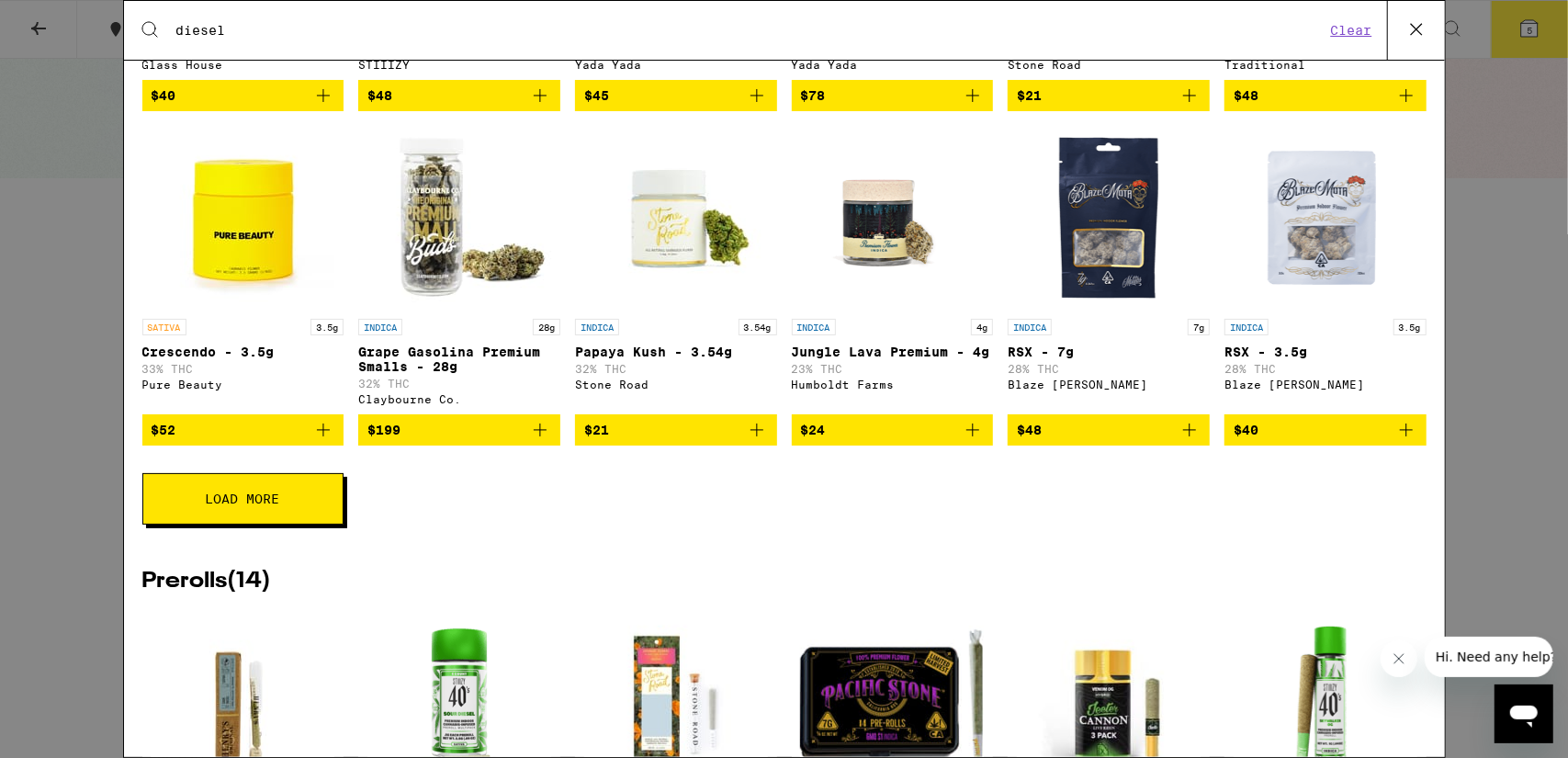
click at [287, 509] on button "Load More" at bounding box center [242, 499] width 202 height 51
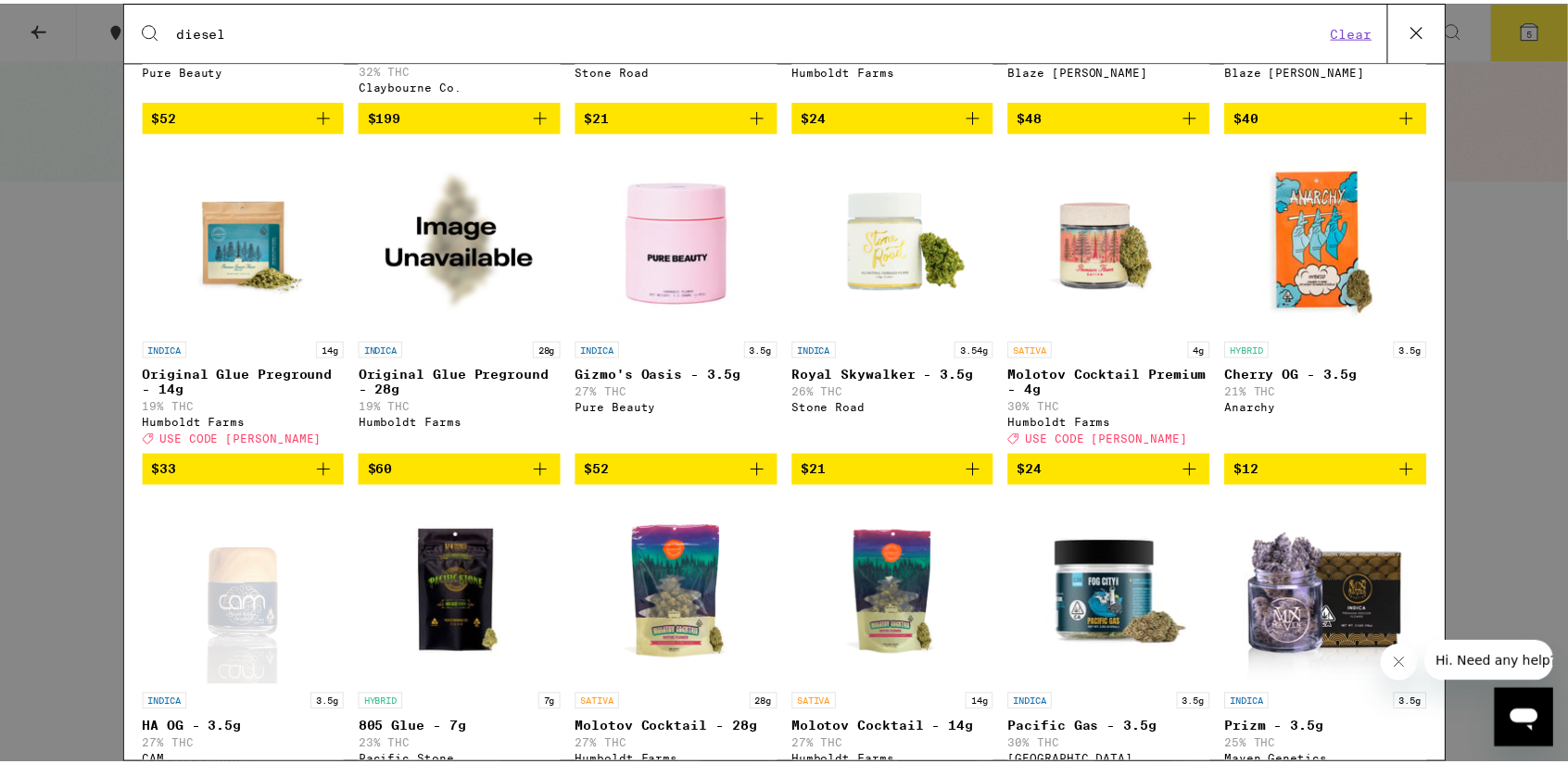
scroll to position [659, 0]
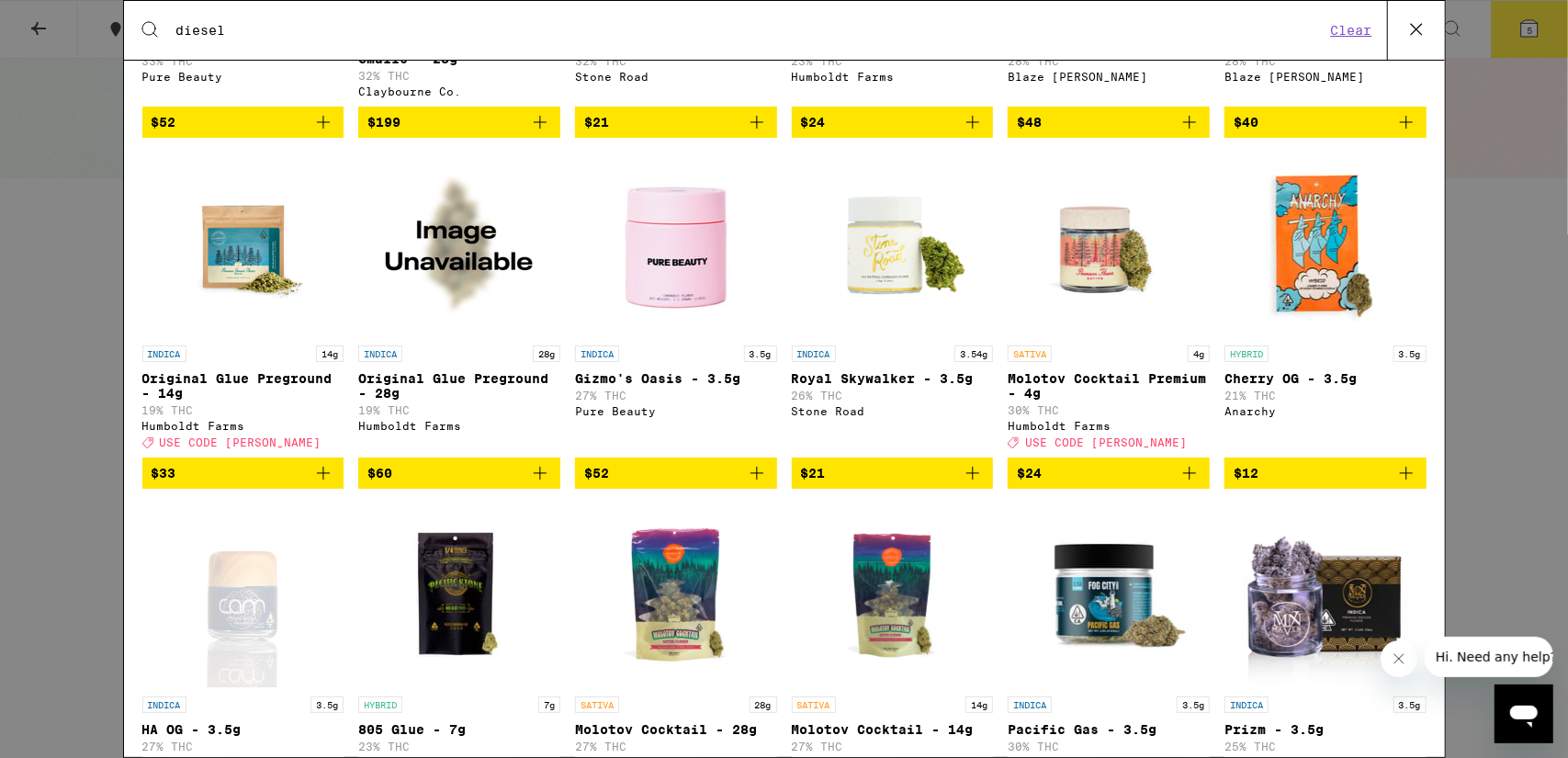
click at [854, 293] on img "Open page for Royal Skywalker - 3.5g from Stone Road" at bounding box center [892, 244] width 184 height 184
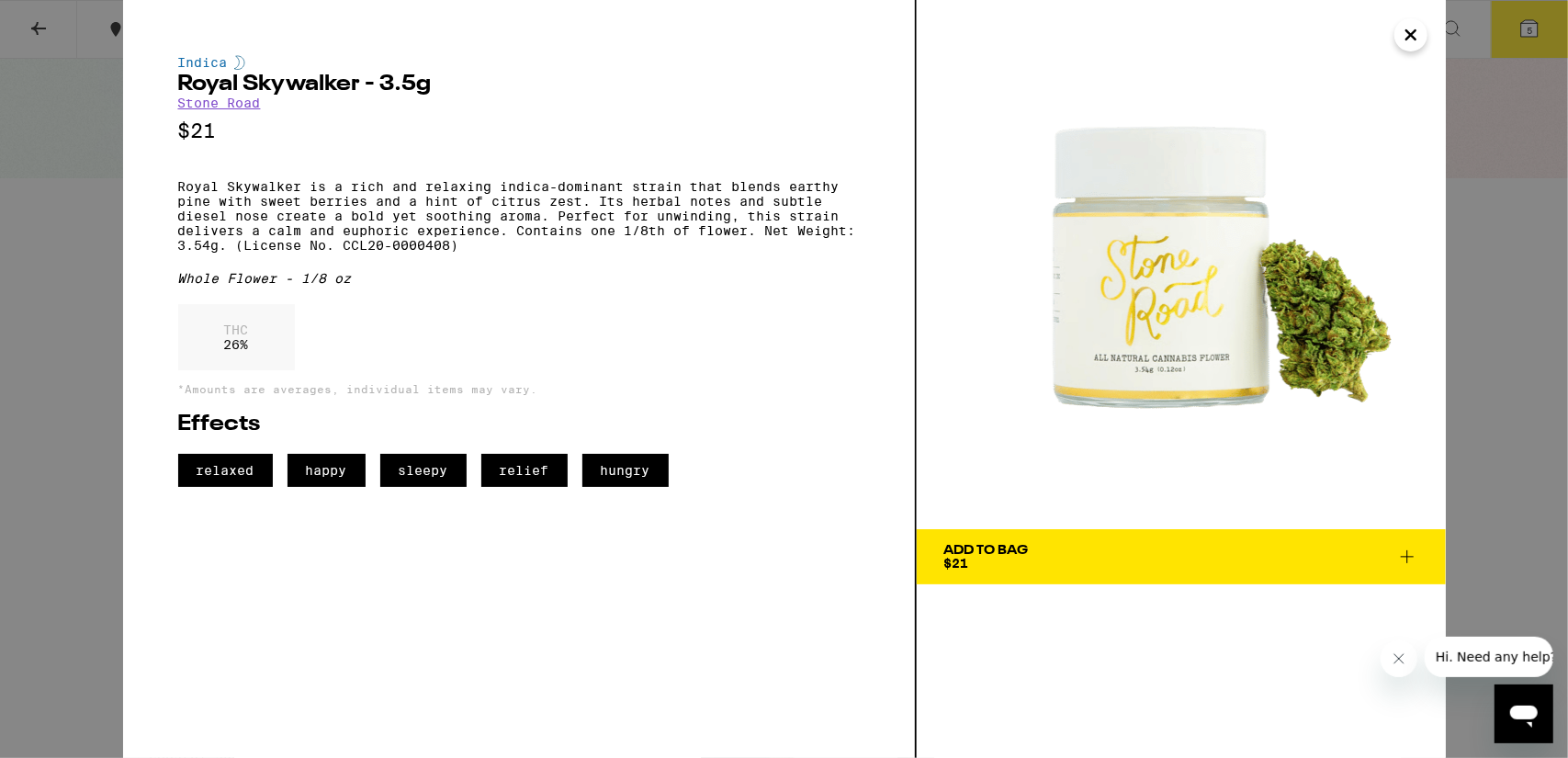
click at [1403, 552] on icon at bounding box center [1407, 556] width 22 height 22
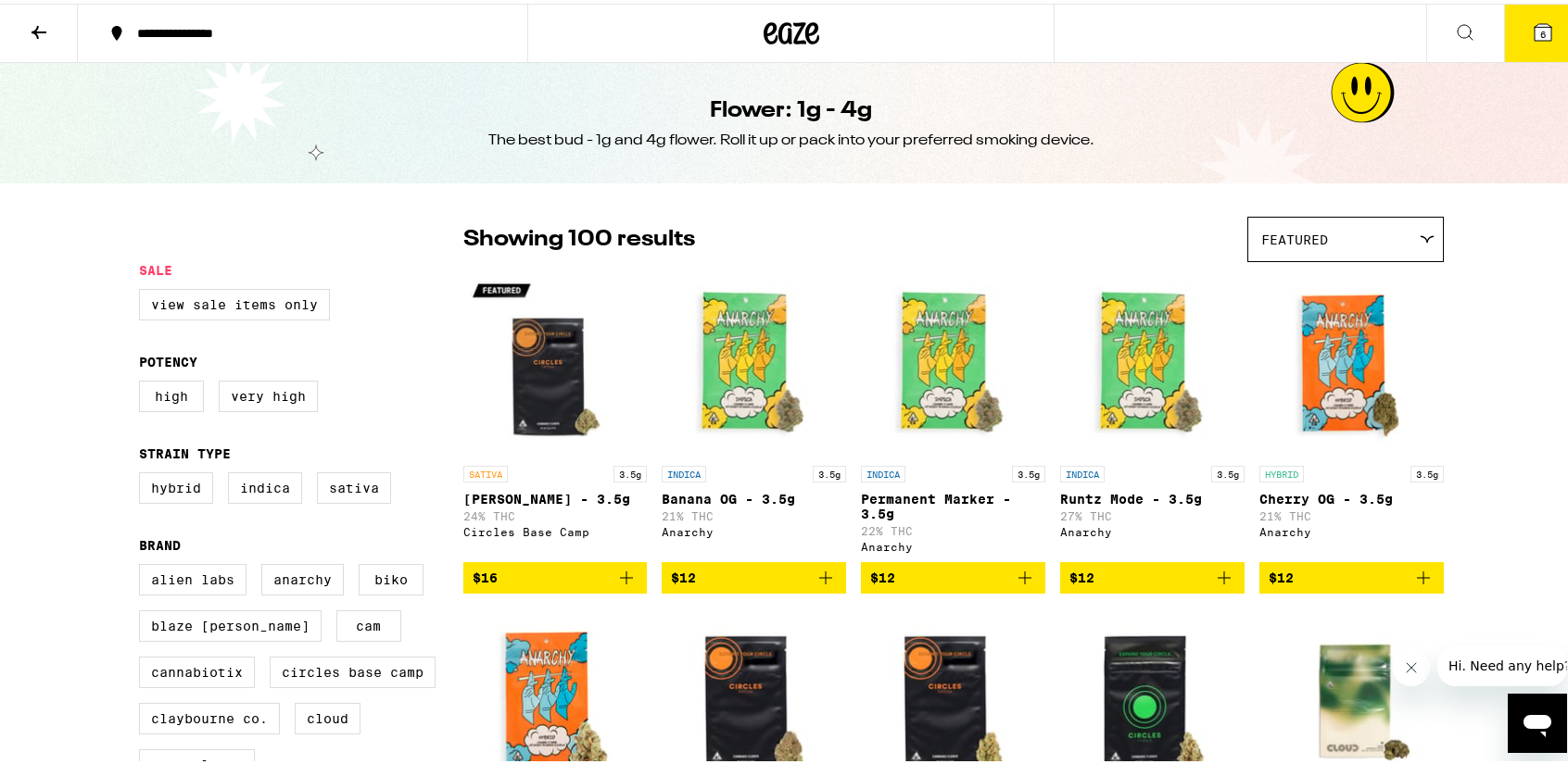
click at [1453, 30] on icon at bounding box center [1464, 28] width 22 height 22
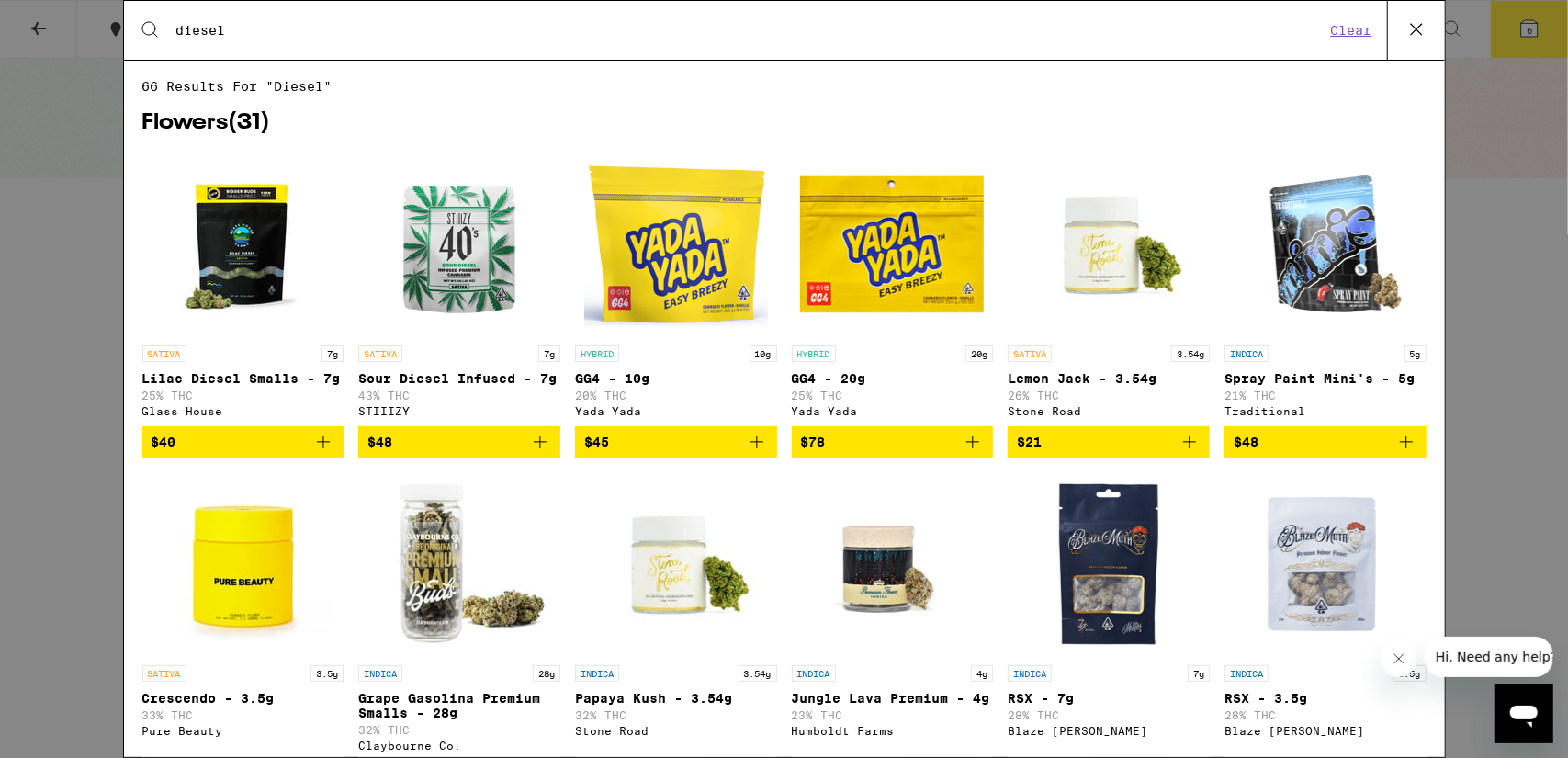
drag, startPoint x: 252, startPoint y: 32, endPoint x: 92, endPoint y: 25, distance: 160.2
click at [92, 25] on div "Search for Products diesel Clear 66 results for "diesel" Flowers ( 31 ) SATIVA …" at bounding box center [784, 379] width 1568 height 758
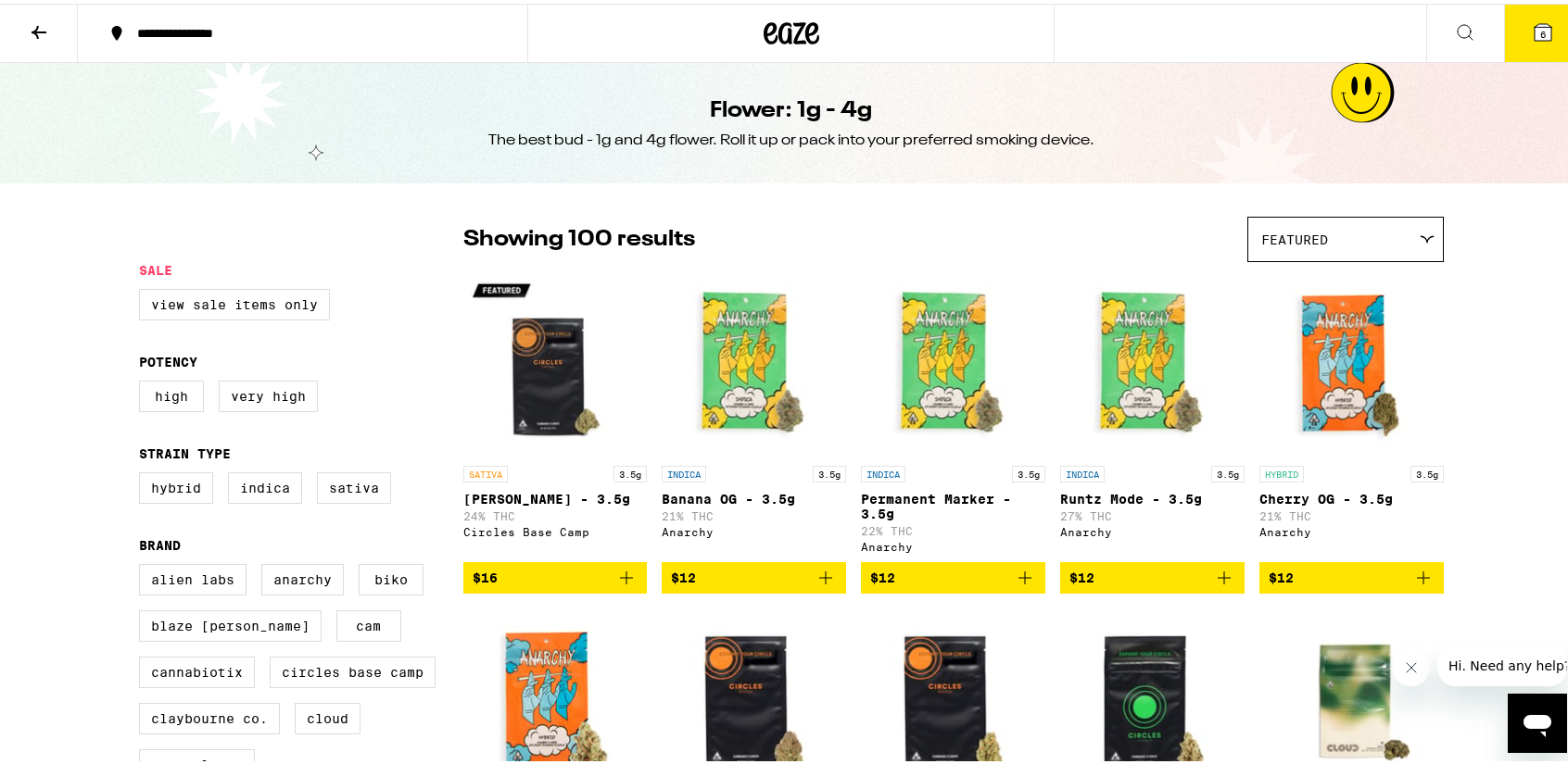
click at [1453, 26] on icon at bounding box center [1464, 28] width 22 height 22
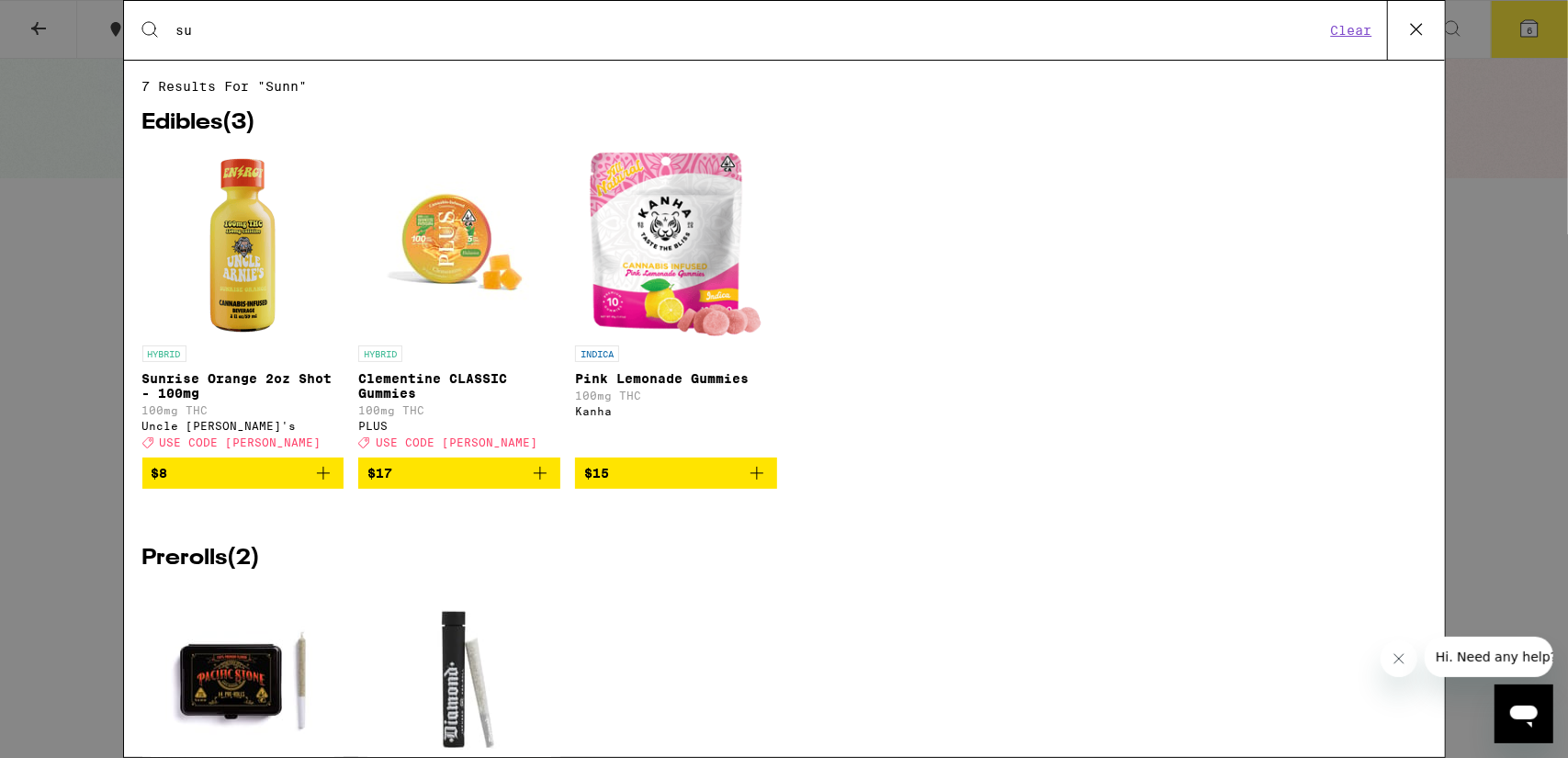
type input "s"
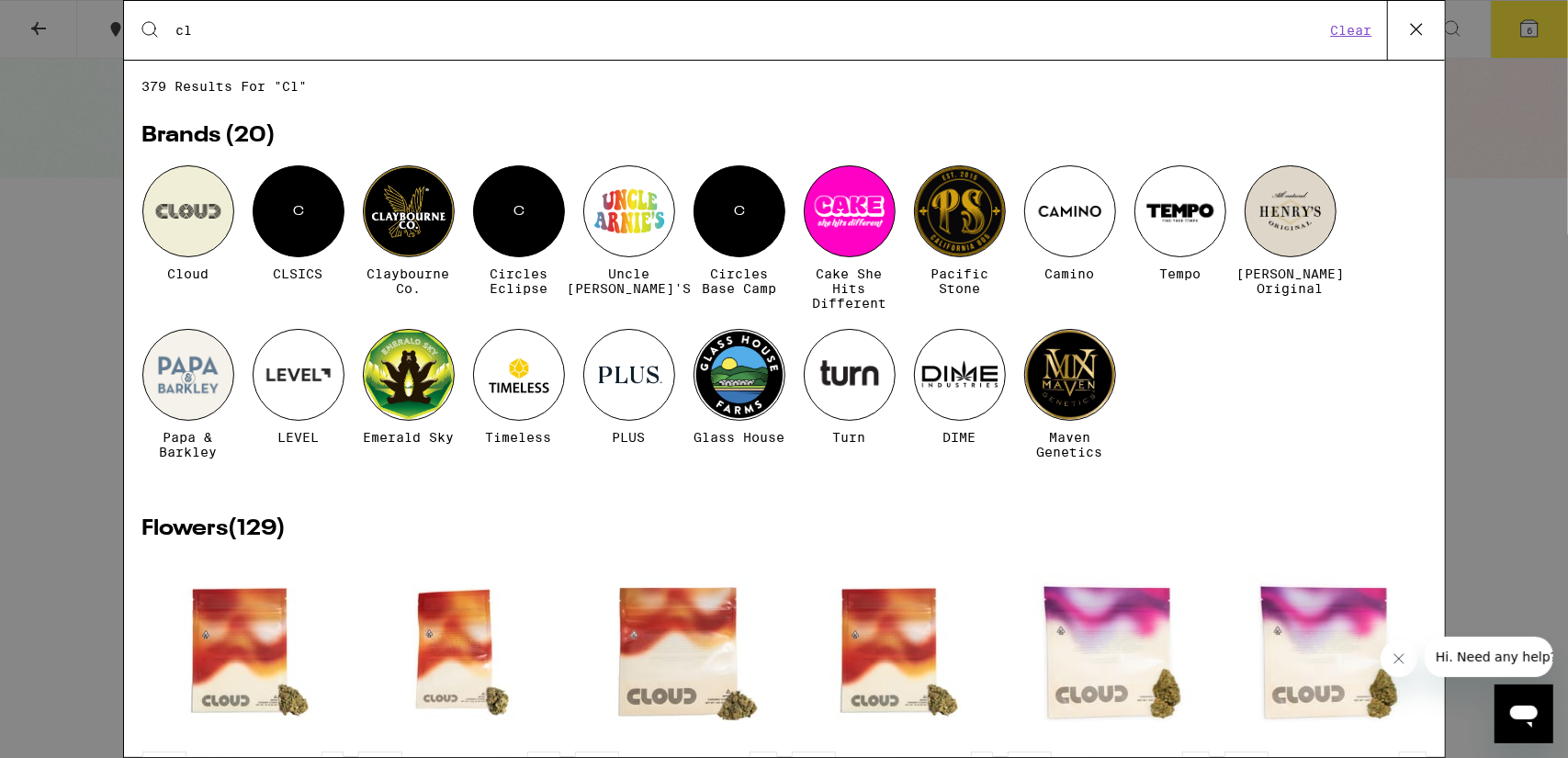
type input "clementine"
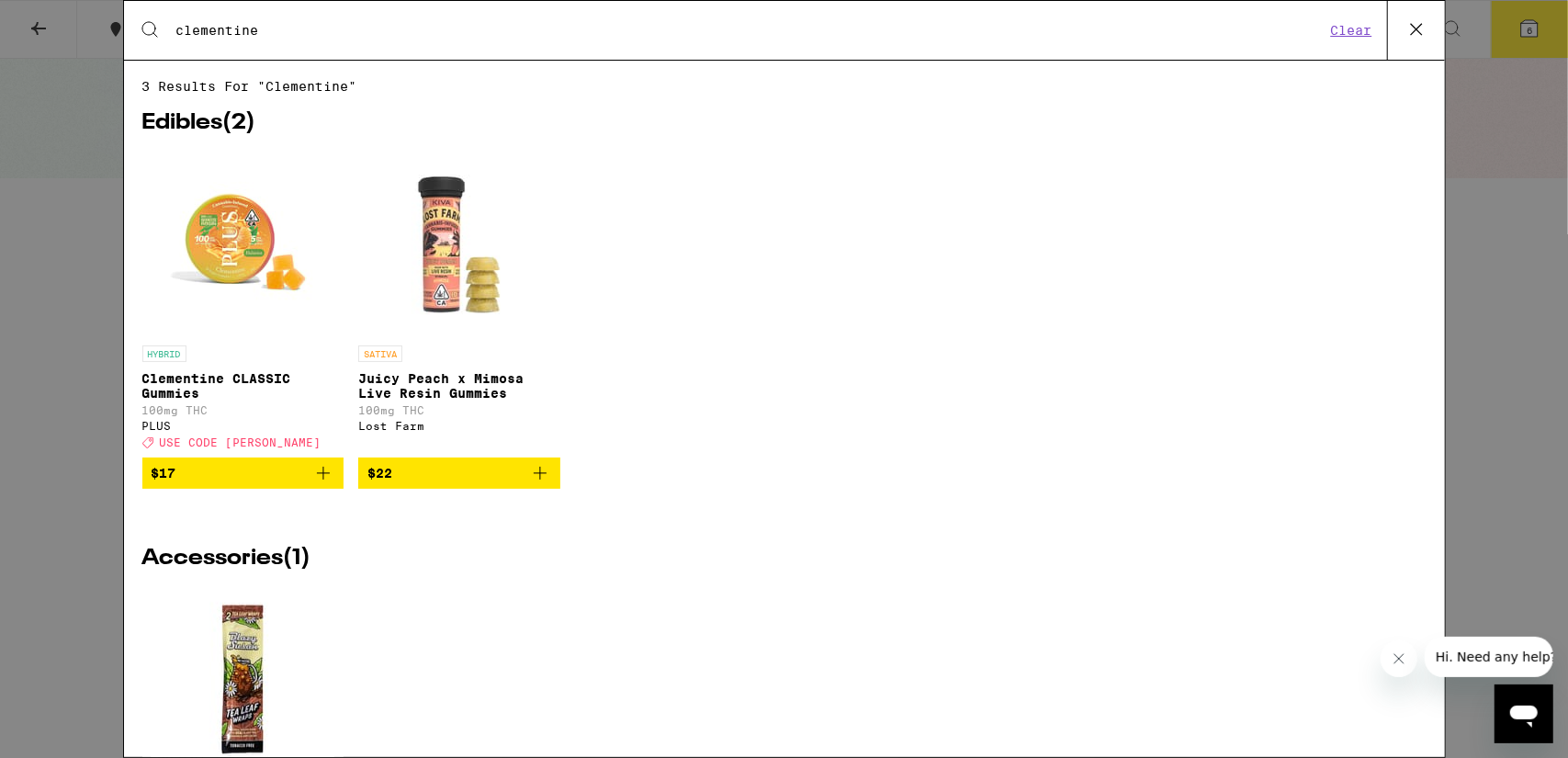
click at [1425, 27] on icon at bounding box center [1416, 29] width 27 height 27
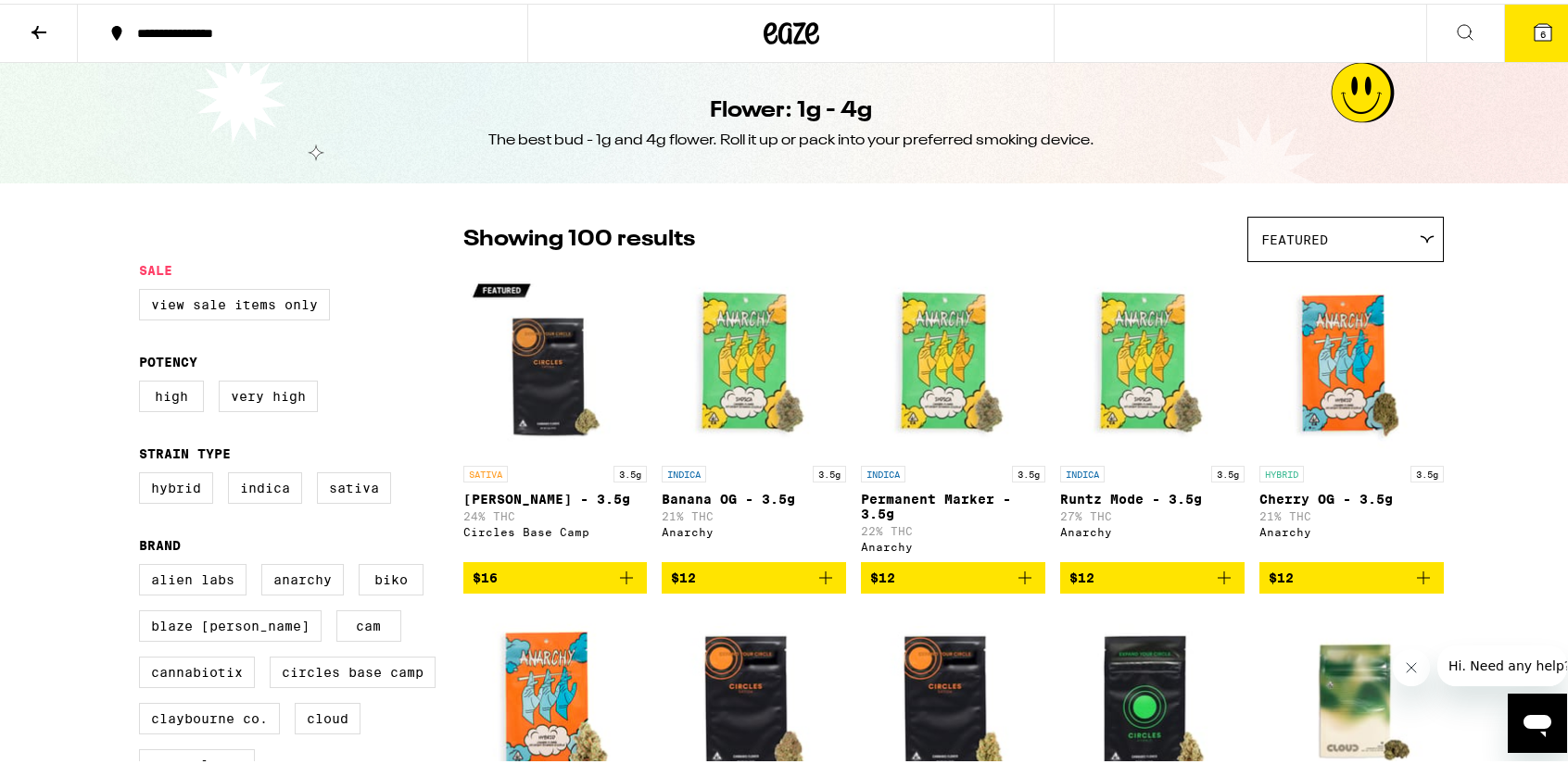
click at [1535, 20] on icon at bounding box center [1542, 28] width 16 height 16
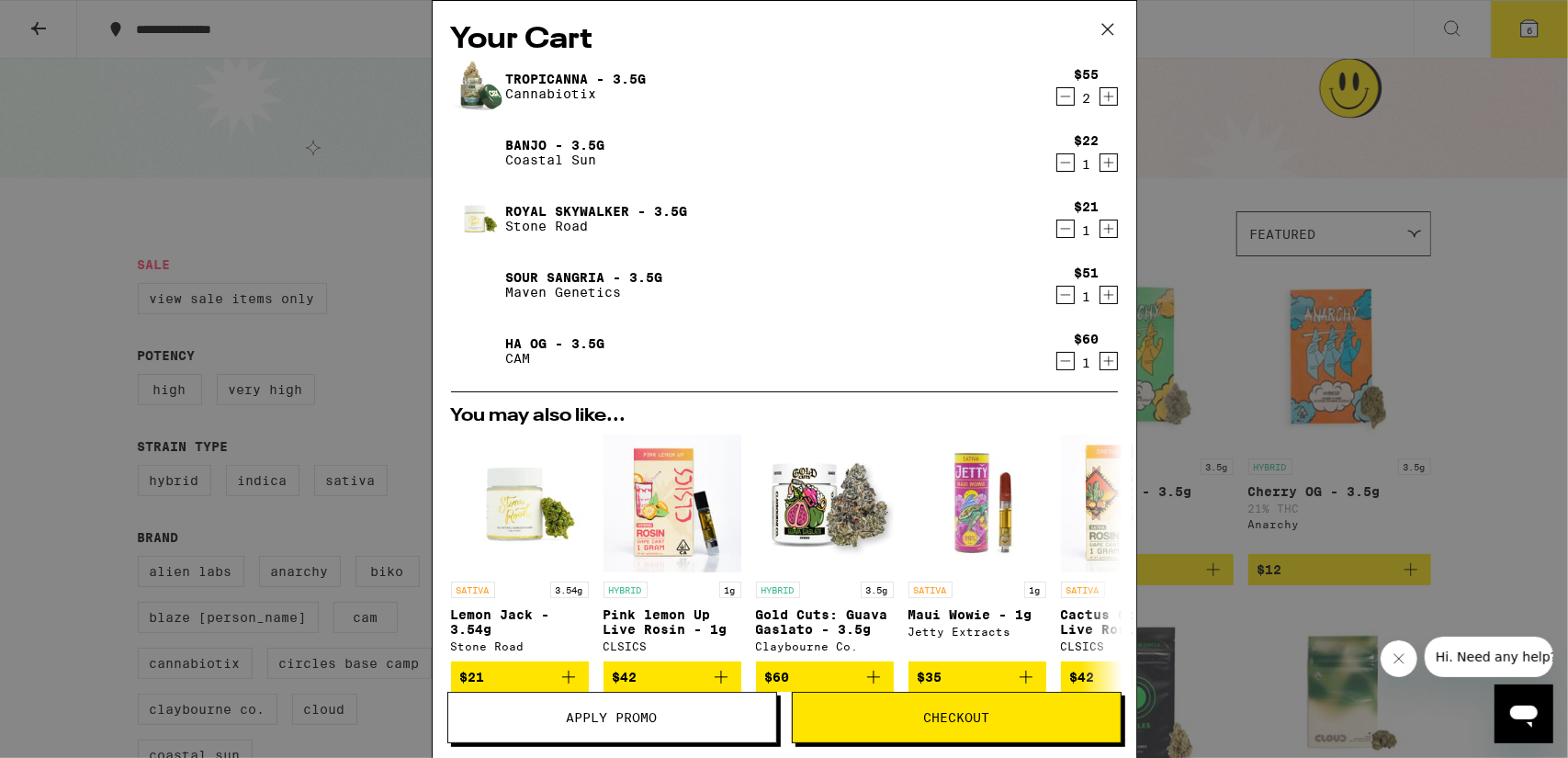
click at [1112, 27] on icon at bounding box center [1107, 29] width 27 height 27
